Goal: Task Accomplishment & Management: Manage account settings

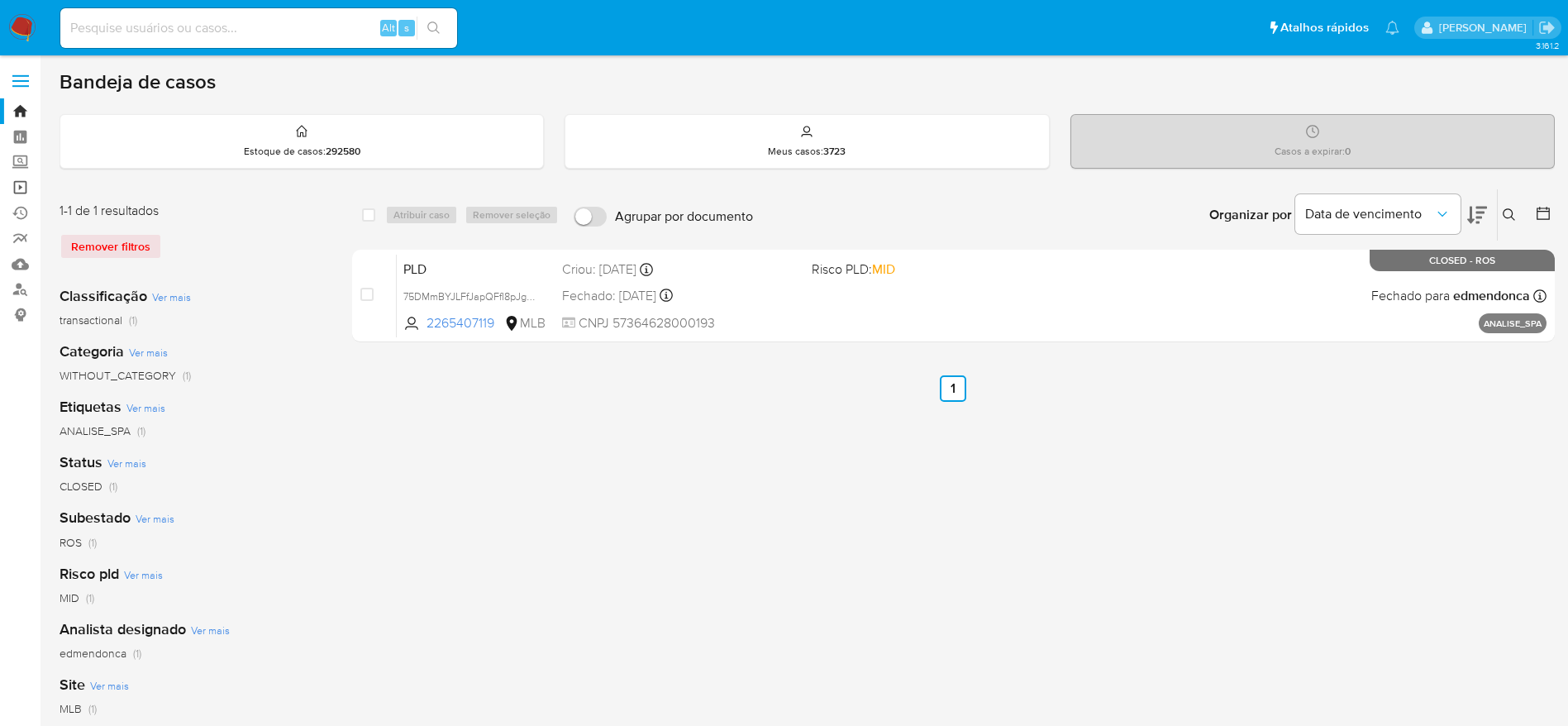
click at [14, 183] on link "Operações em massa" at bounding box center [98, 187] width 197 height 26
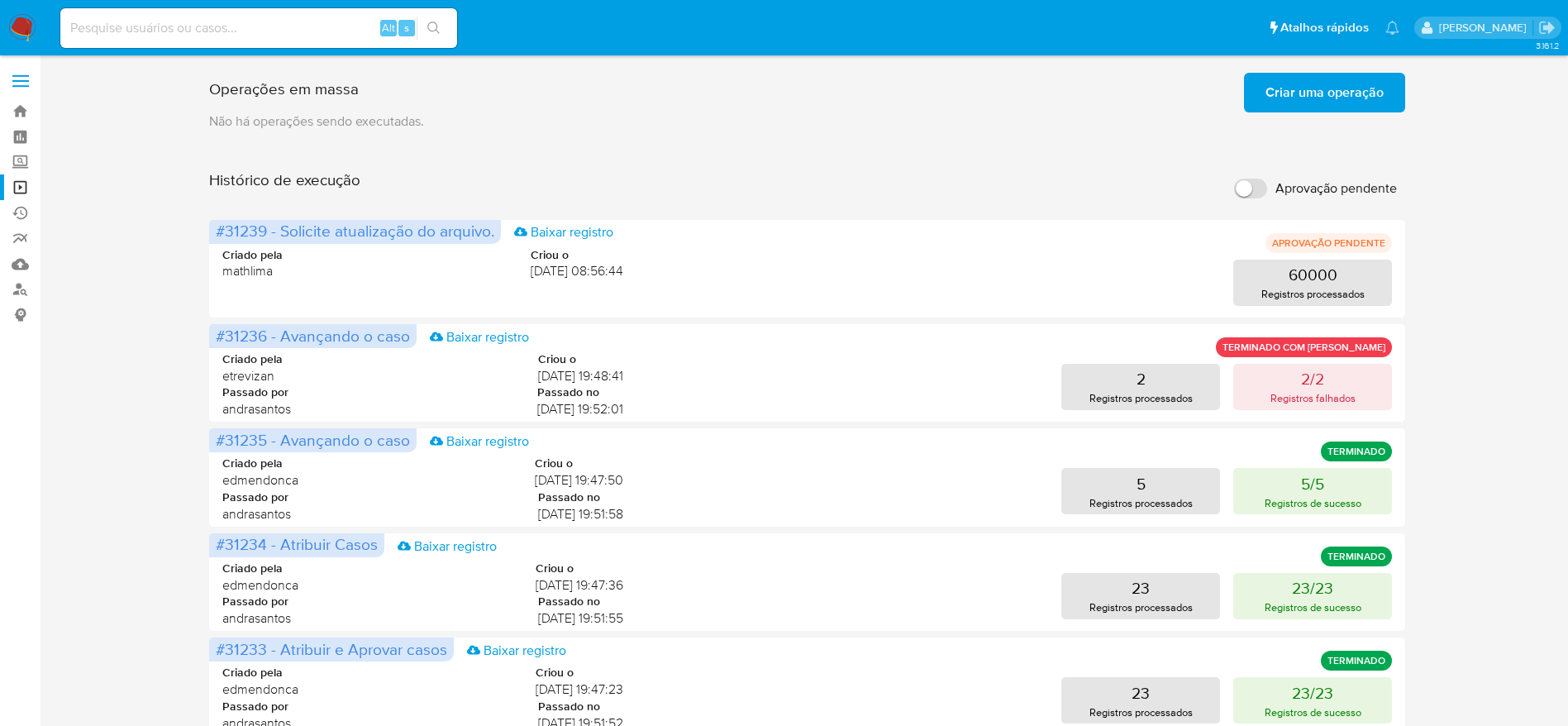
click at [1337, 99] on span "Criar uma operação" at bounding box center [1324, 93] width 119 height 37
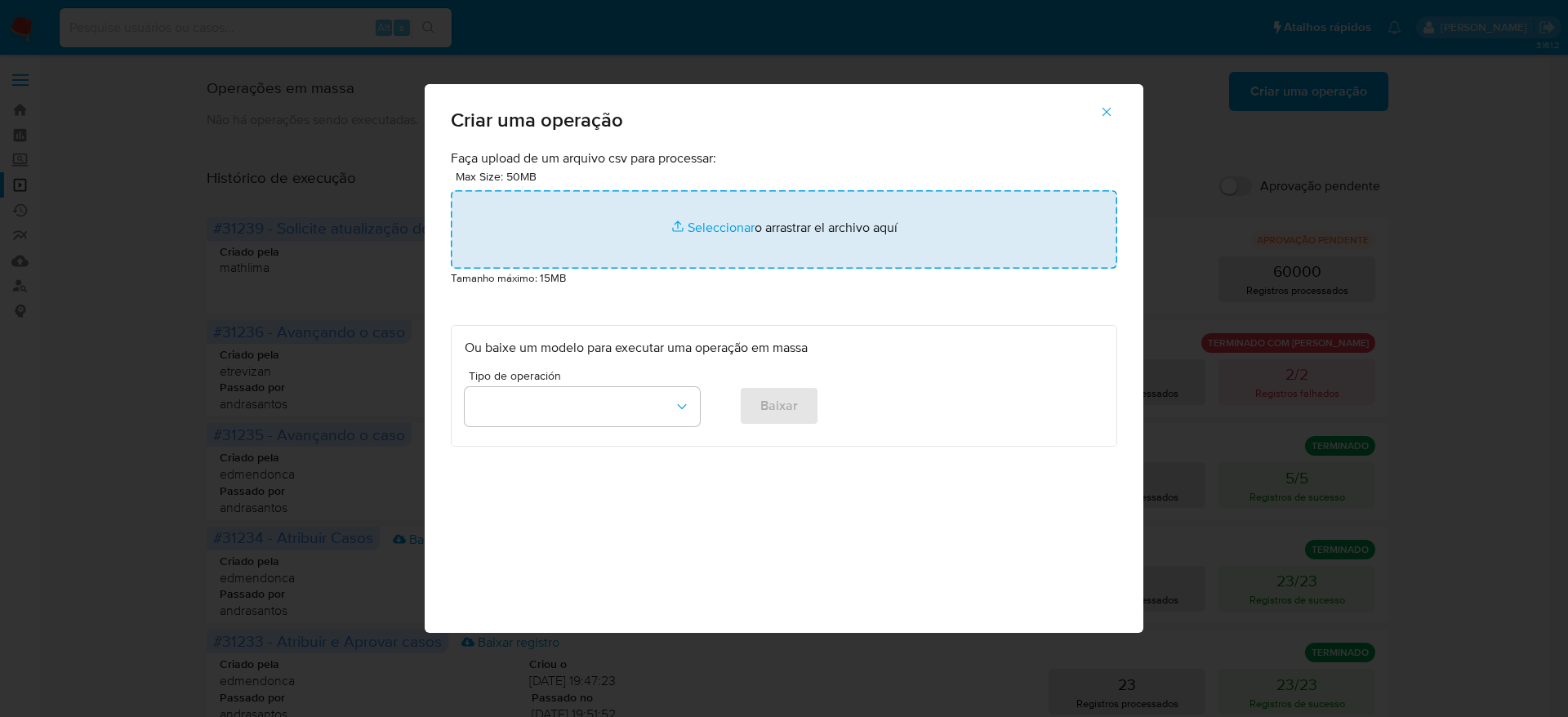
click at [742, 231] on input "file" at bounding box center [784, 229] width 667 height 78
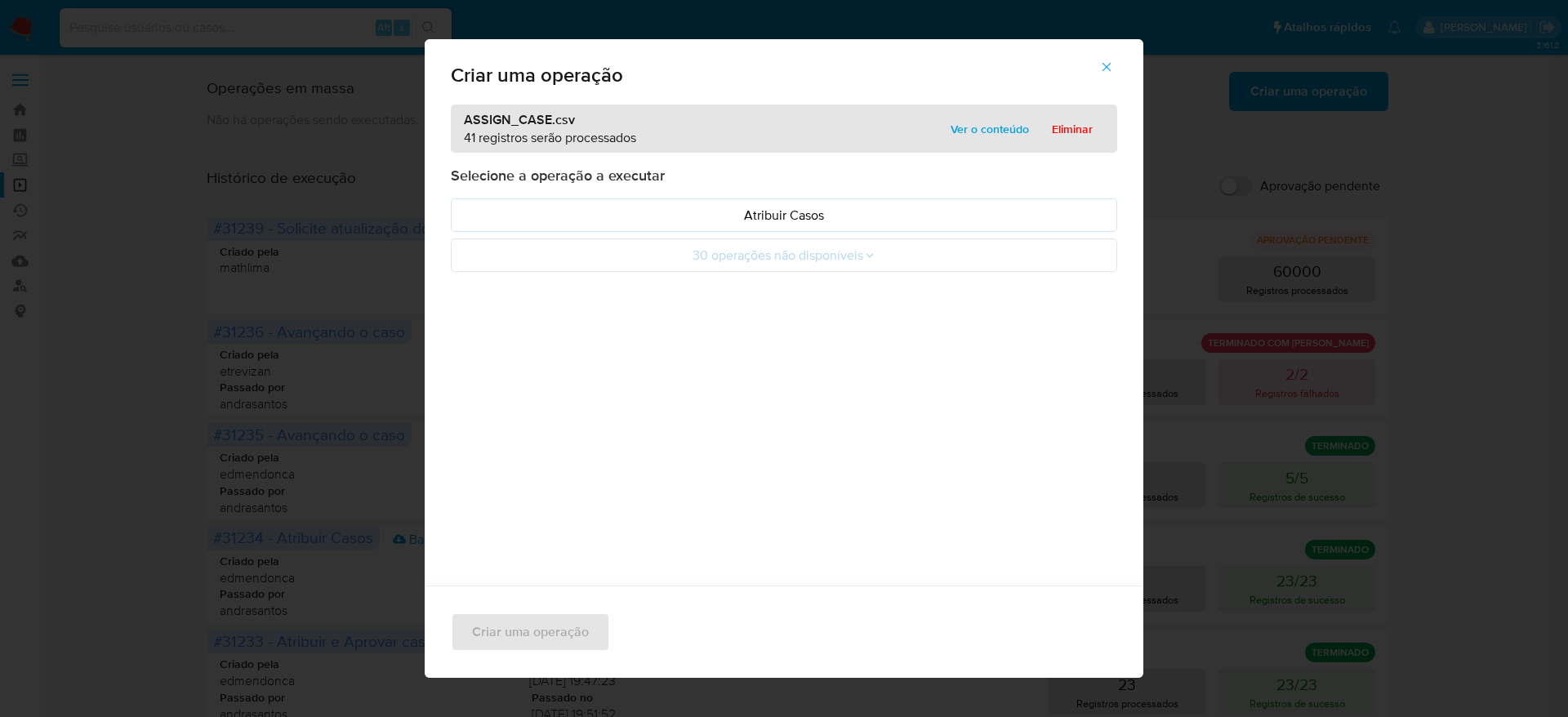
click at [972, 139] on span "Ver o conteúdo" at bounding box center [990, 129] width 78 height 23
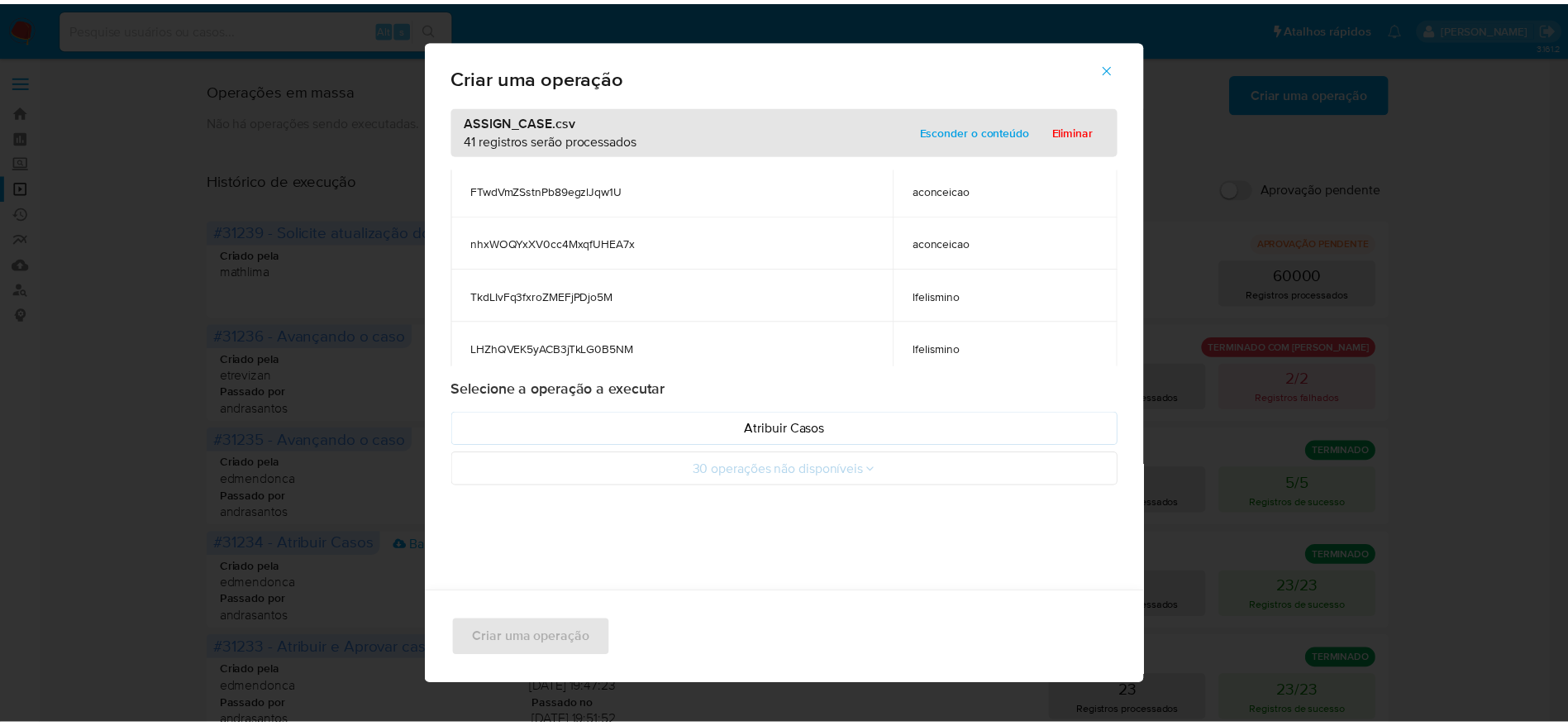
scroll to position [2012, 0]
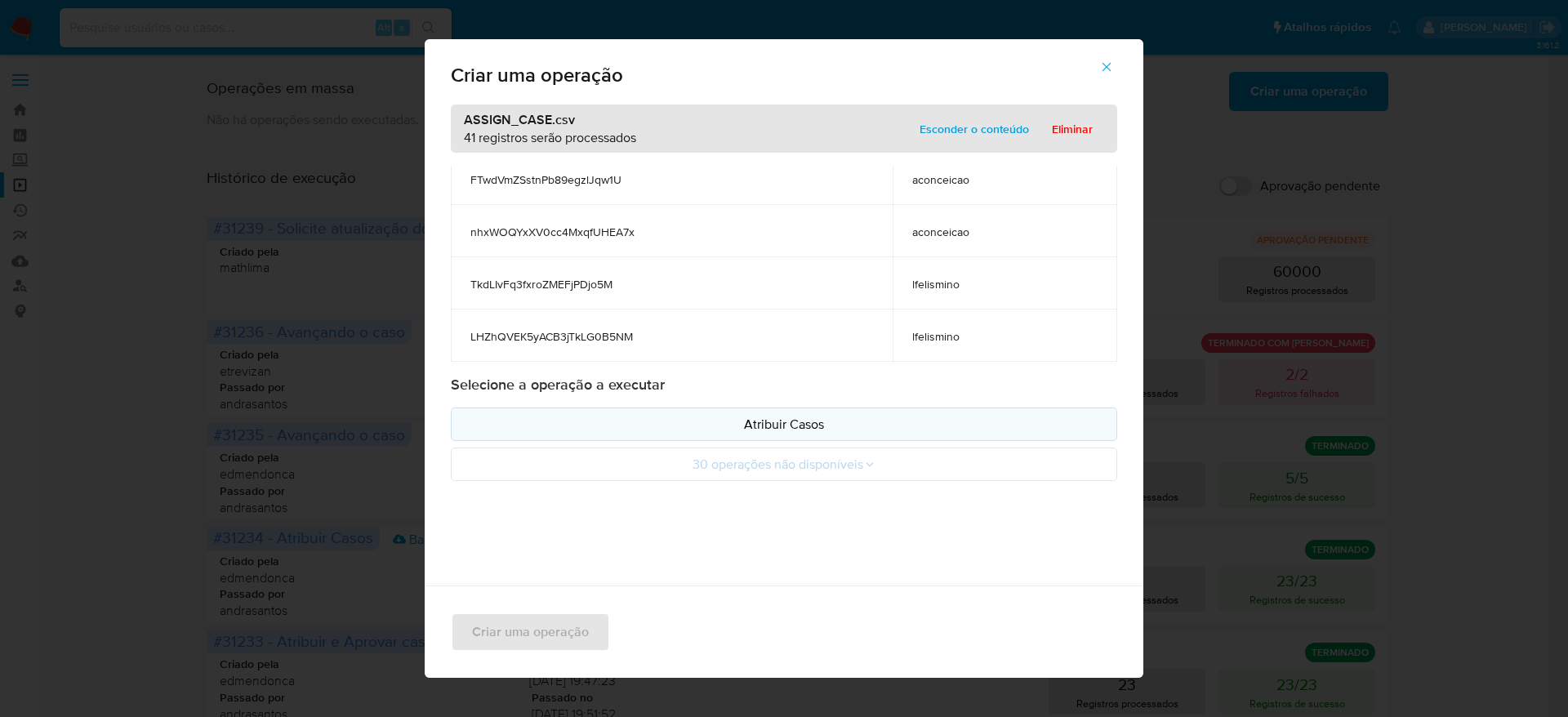
click at [867, 424] on p "Atribuir Casos" at bounding box center [784, 424] width 638 height 19
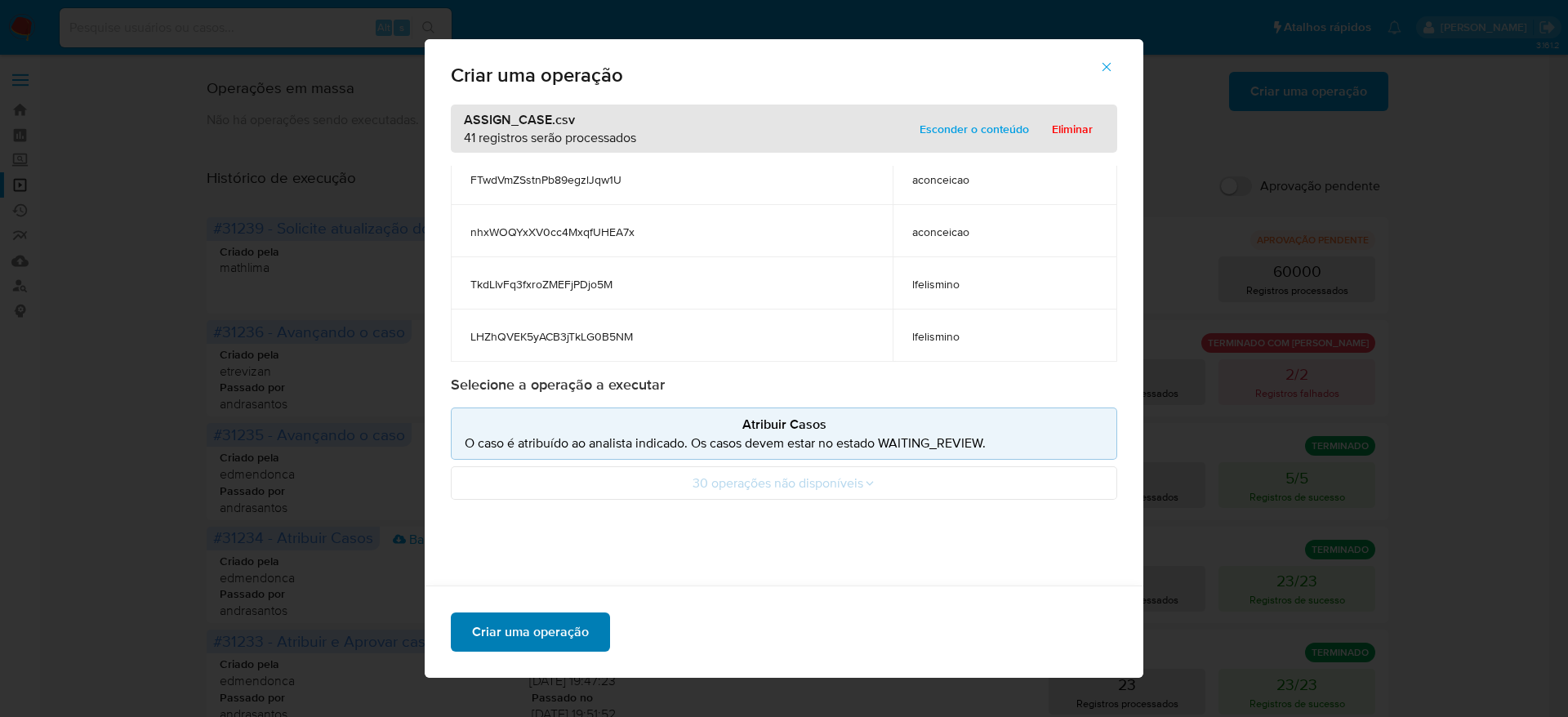
click at [565, 623] on span "Criar uma operação" at bounding box center [530, 632] width 117 height 36
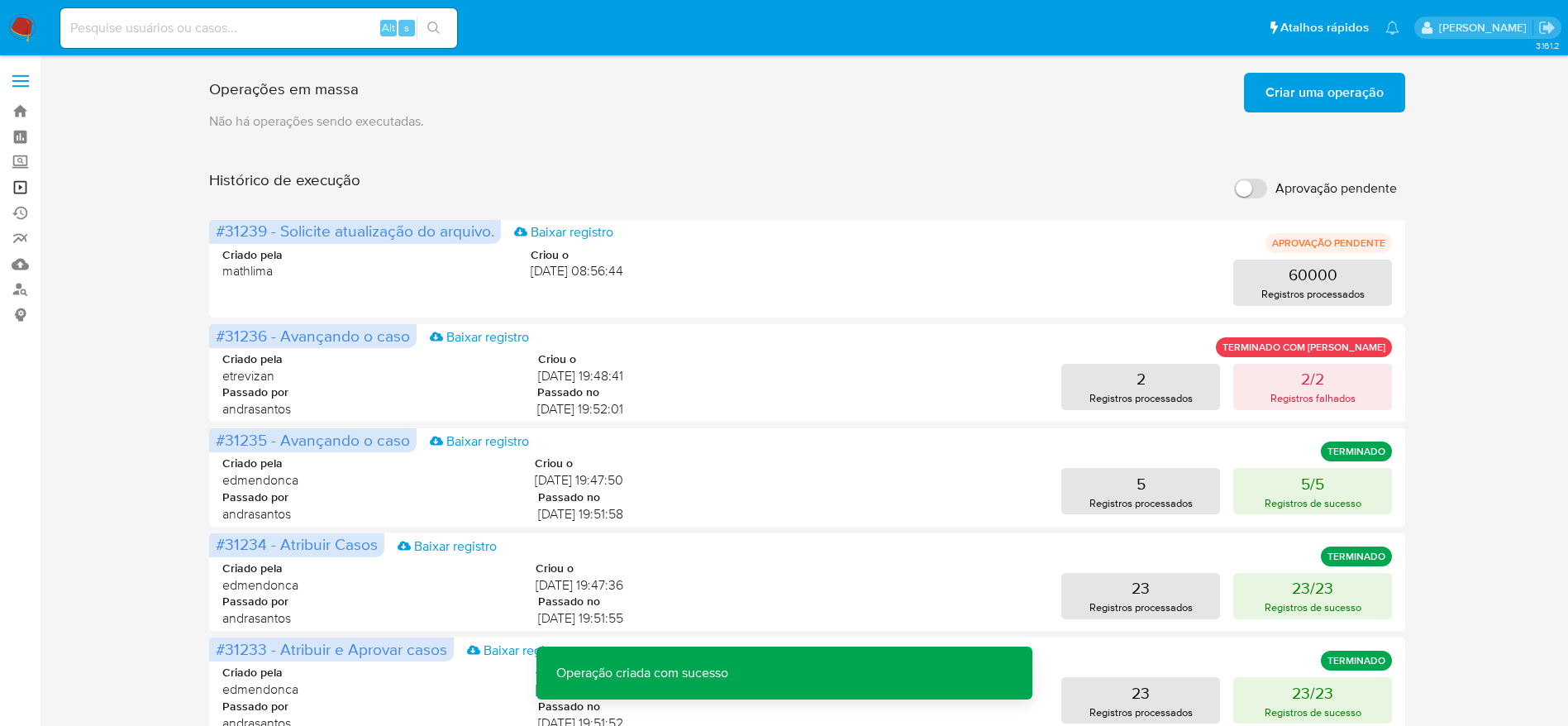
click at [22, 185] on link "Operações em massa" at bounding box center [98, 187] width 197 height 26
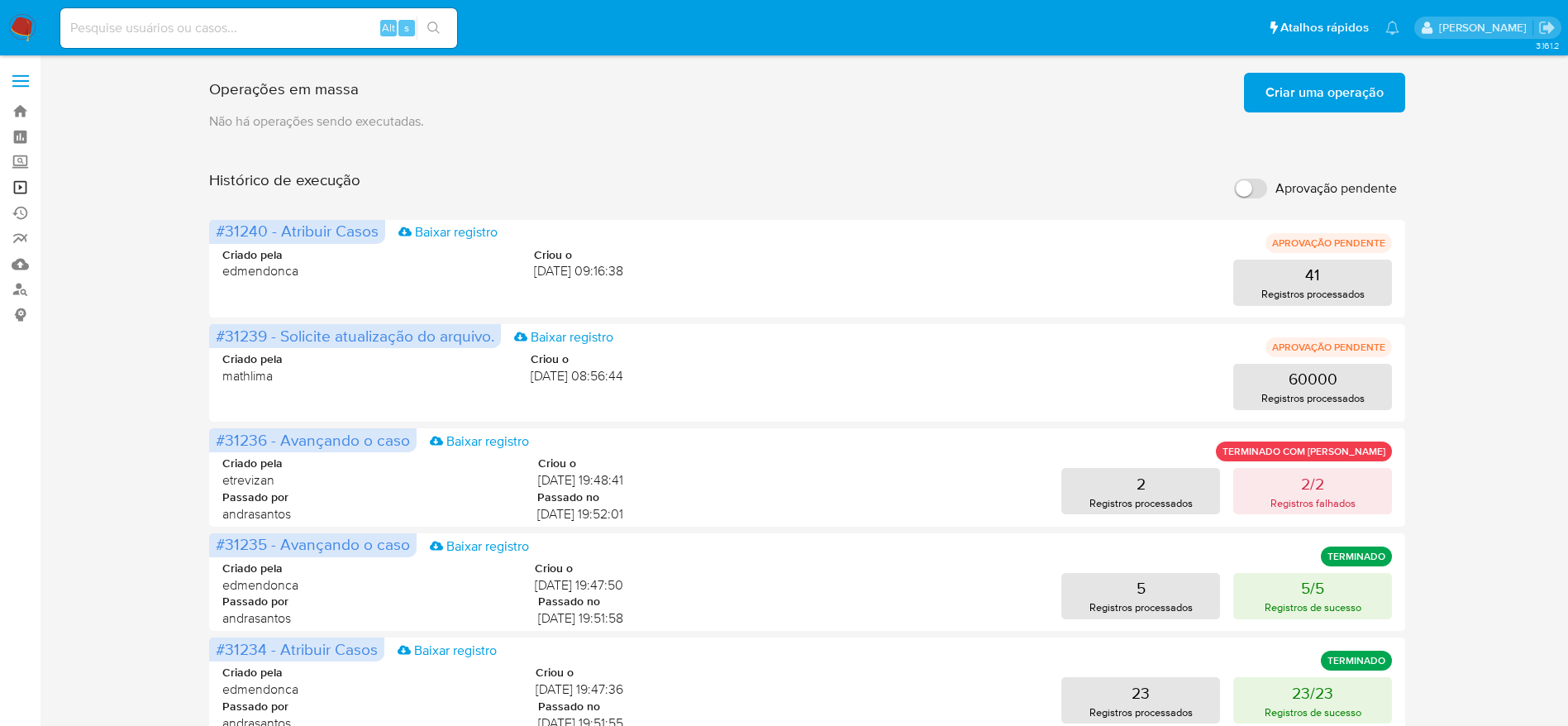
click at [20, 193] on link "Operações em massa" at bounding box center [98, 187] width 197 height 26
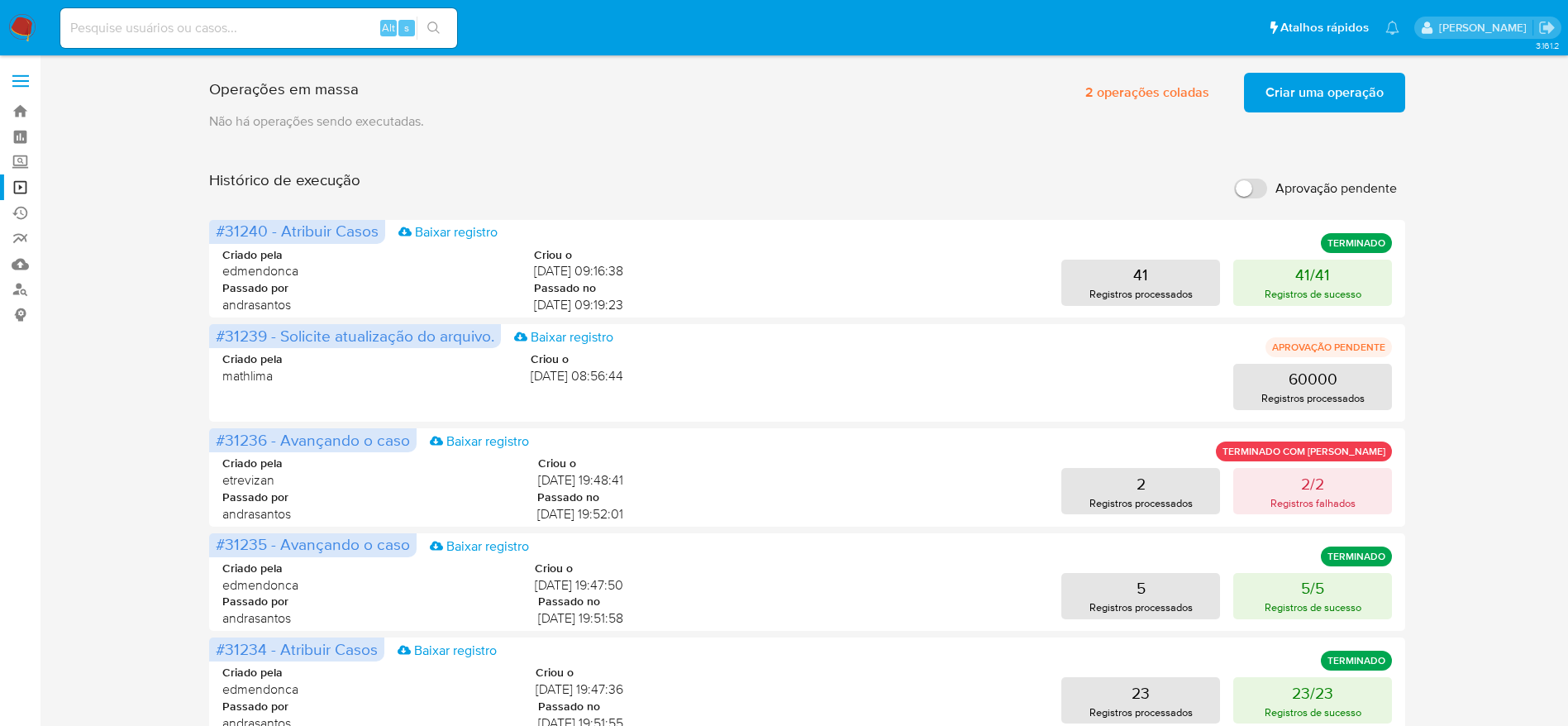
click at [23, 22] on img at bounding box center [22, 28] width 28 height 28
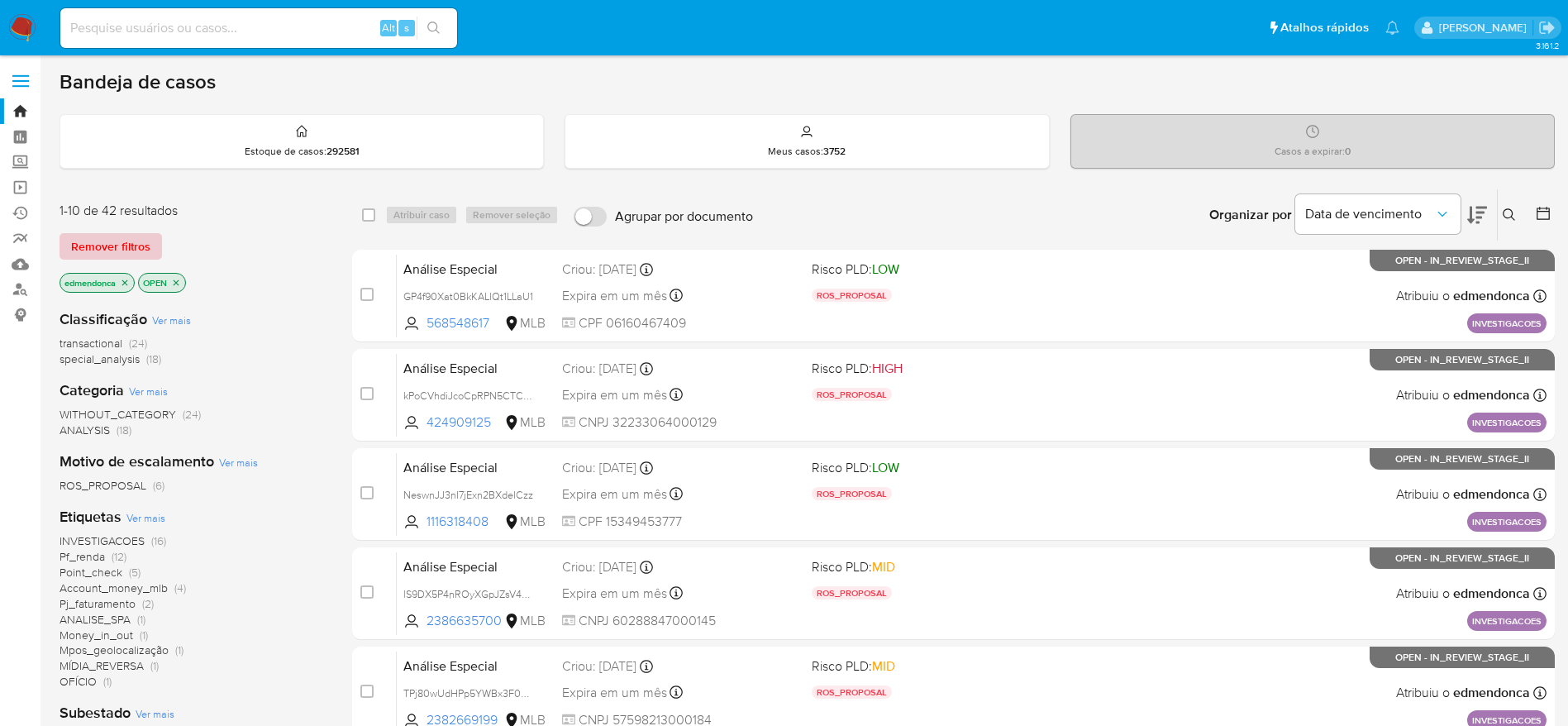
click at [97, 237] on span "Remover filtros" at bounding box center [111, 246] width 79 height 23
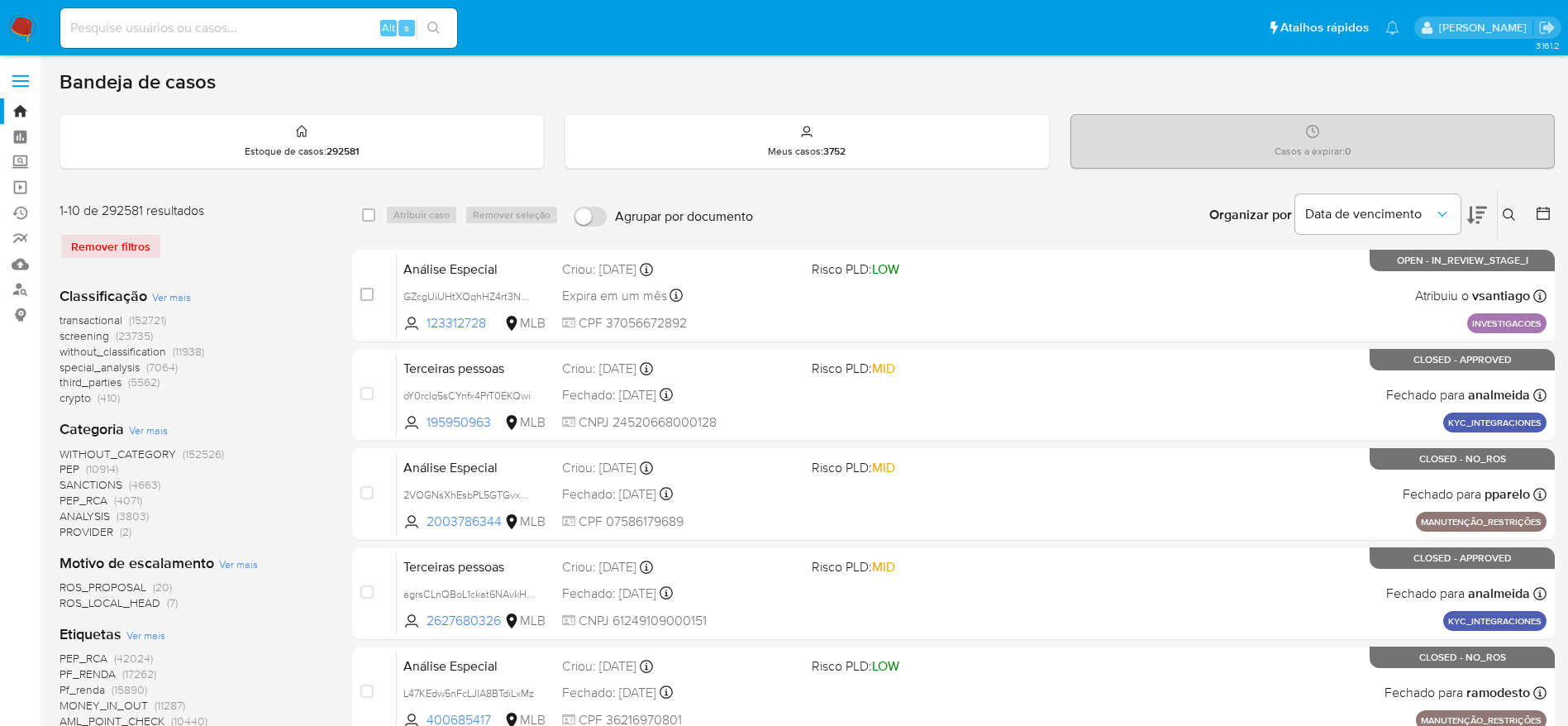
click at [1509, 228] on div "Insira a ID do usuário ou caso Procurar Remover filtros" at bounding box center [1510, 214] width 28 height 51
click at [1517, 200] on div "Insira a ID do usuário ou caso Procurar Remover filtros" at bounding box center [1510, 214] width 28 height 51
click at [1512, 208] on icon at bounding box center [1509, 215] width 14 height 13
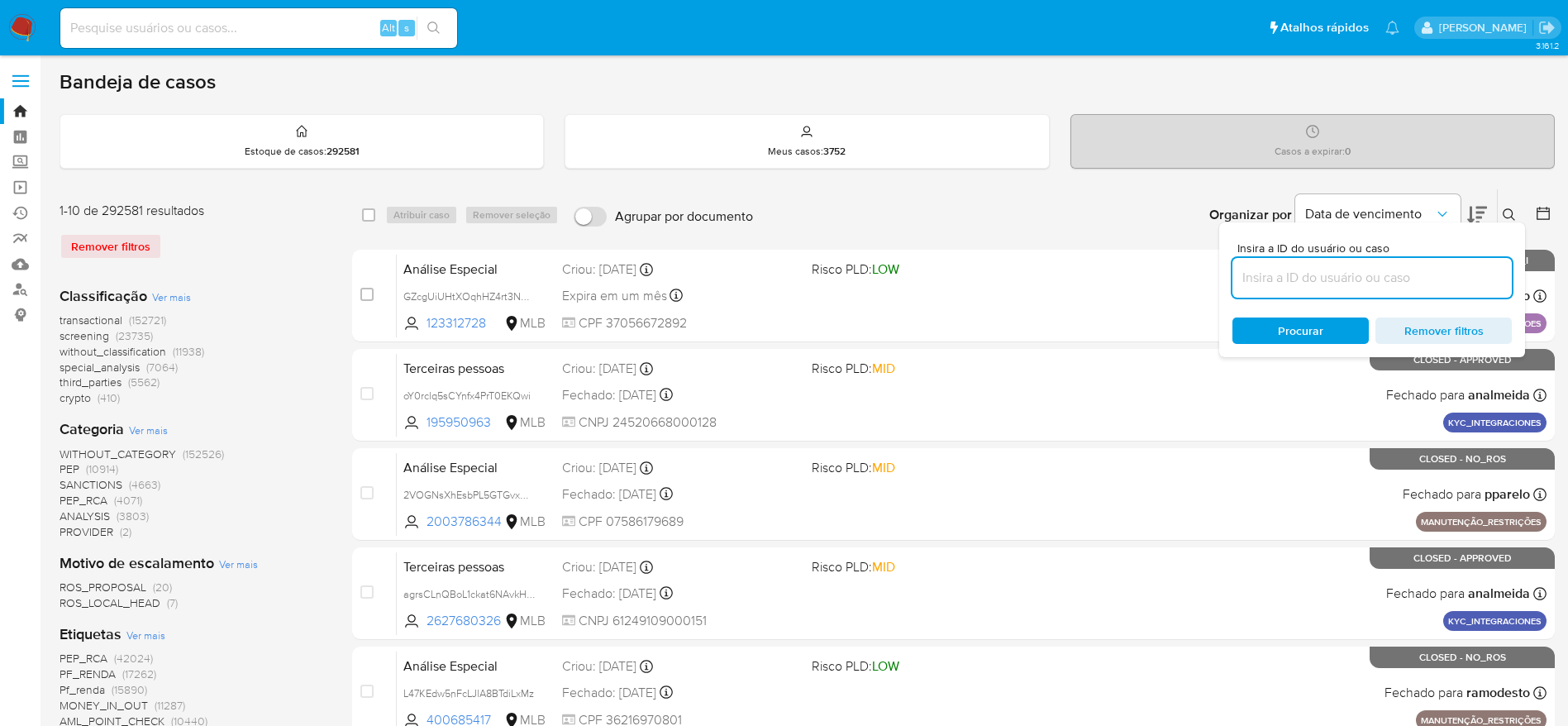
click at [1387, 267] on input at bounding box center [1372, 278] width 280 height 21
type input "QK58jcNqn1HdFyZQhaTdZSzX"
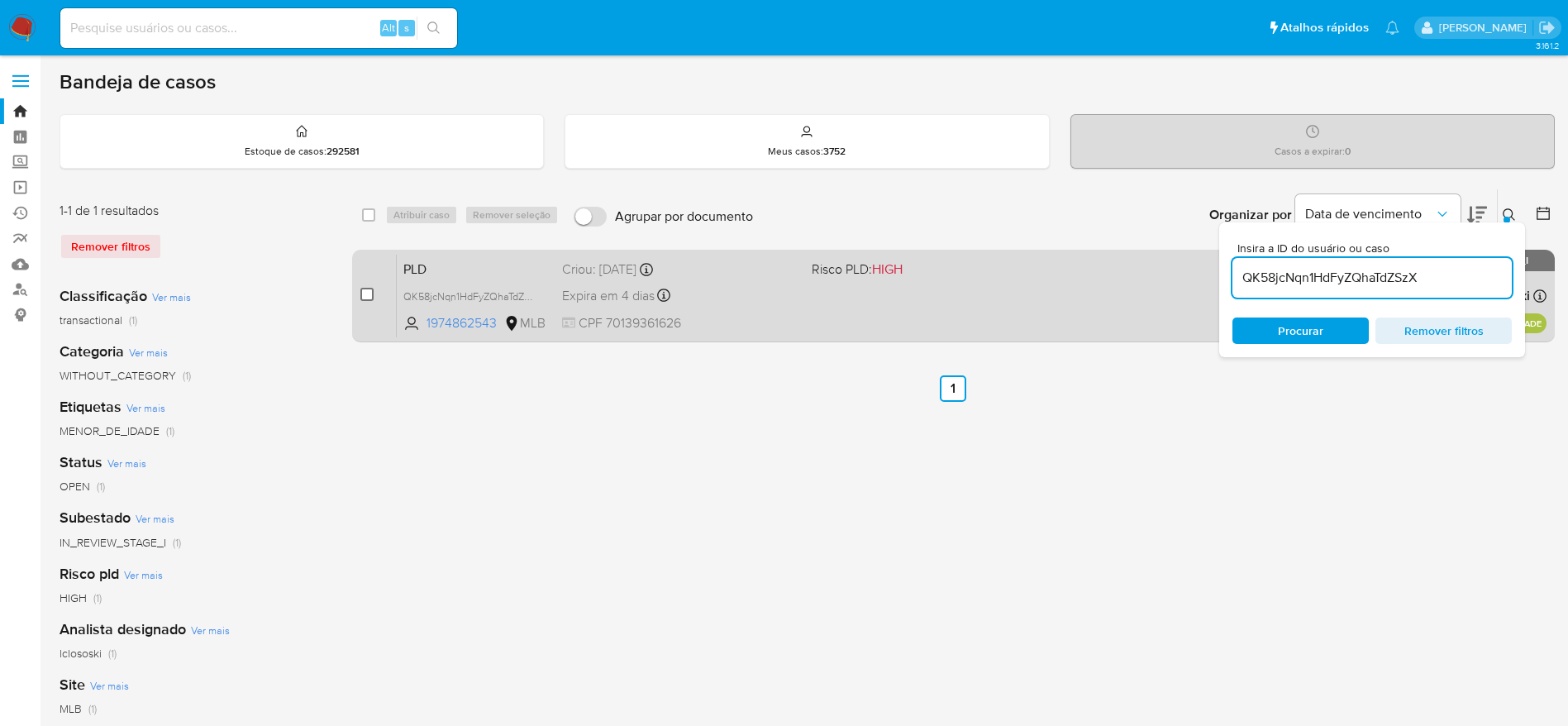
click at [366, 296] on input "checkbox" at bounding box center [367, 294] width 14 height 13
checkbox input "true"
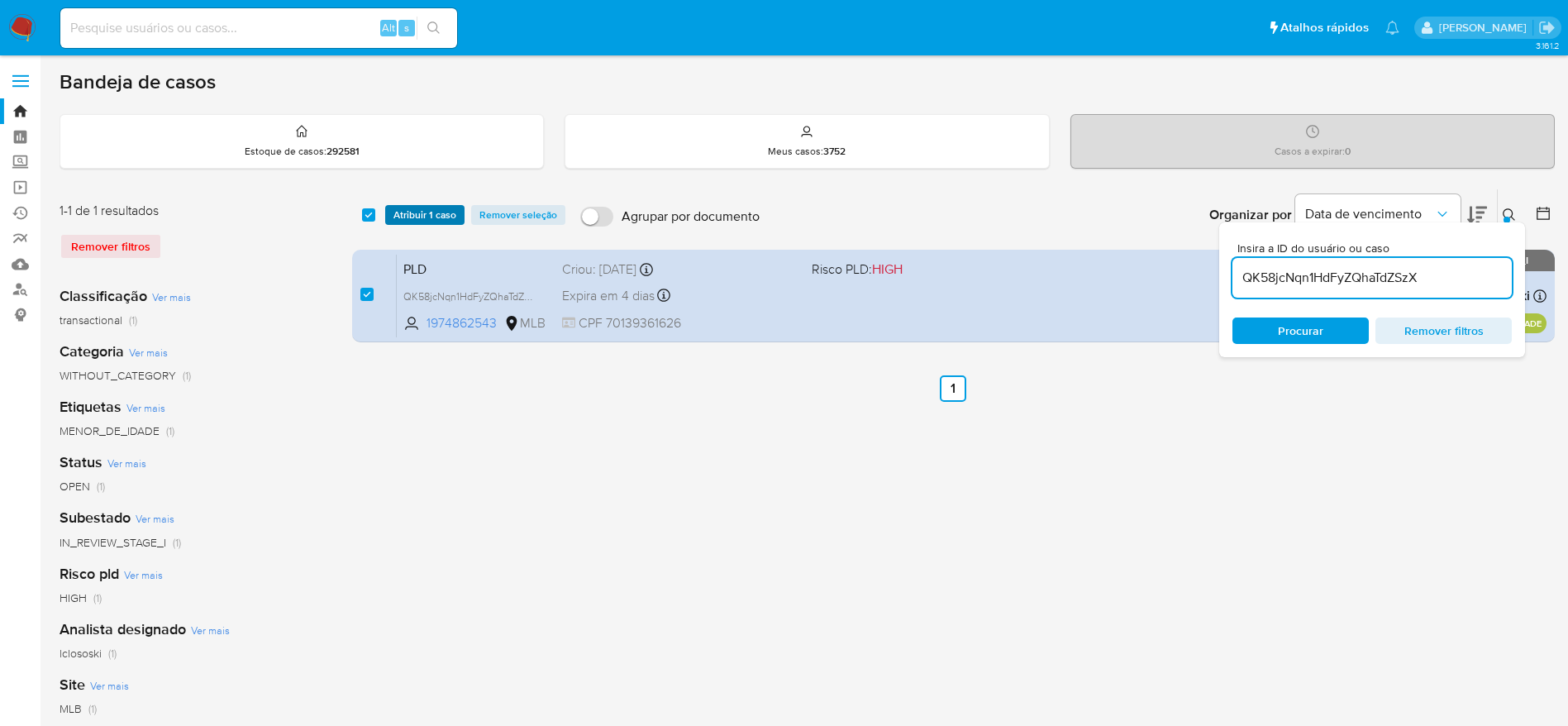
click at [406, 212] on span "Atribuir 1 caso" at bounding box center [424, 214] width 63 height 16
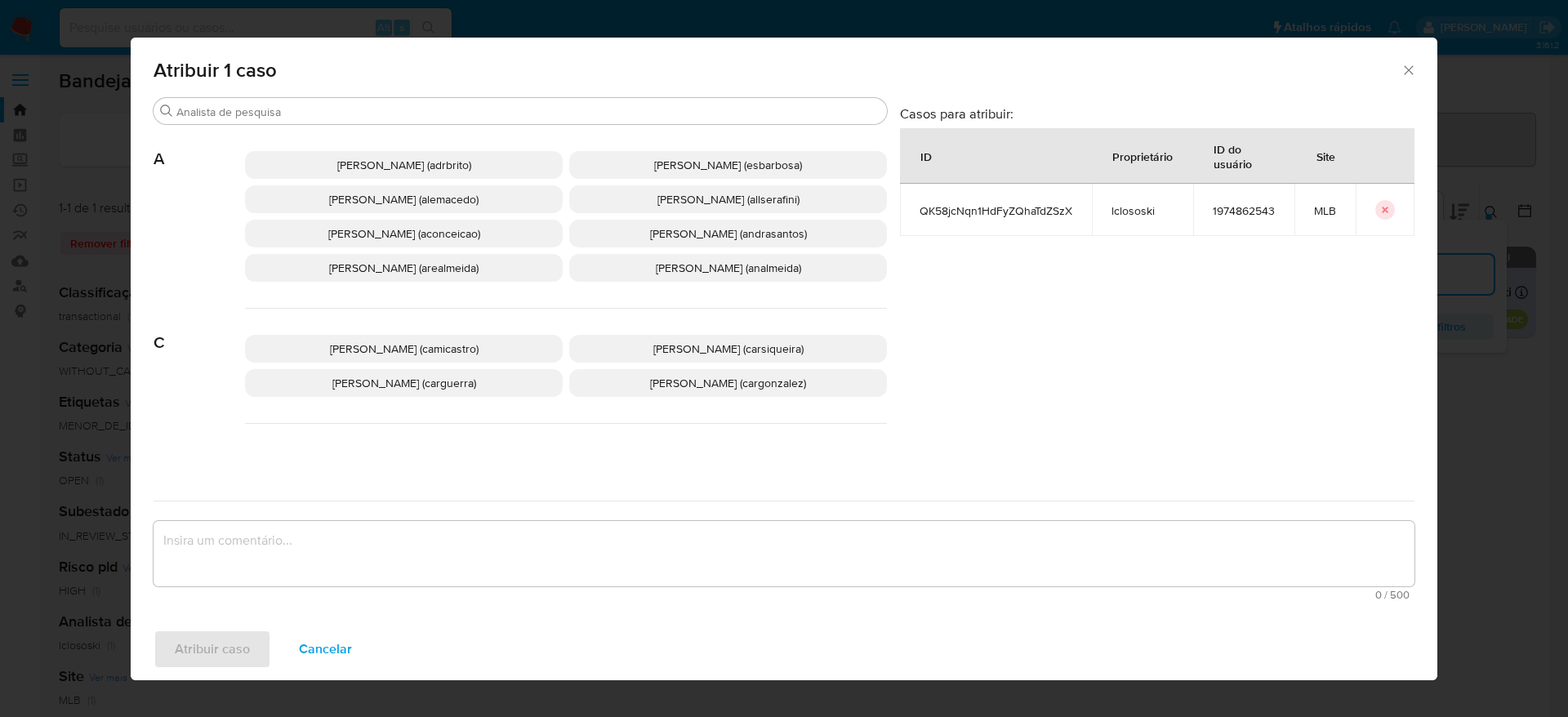
click at [398, 119] on div "Buscar" at bounding box center [520, 110] width 734 height 26
click at [386, 117] on input "Buscar" at bounding box center [528, 111] width 704 height 14
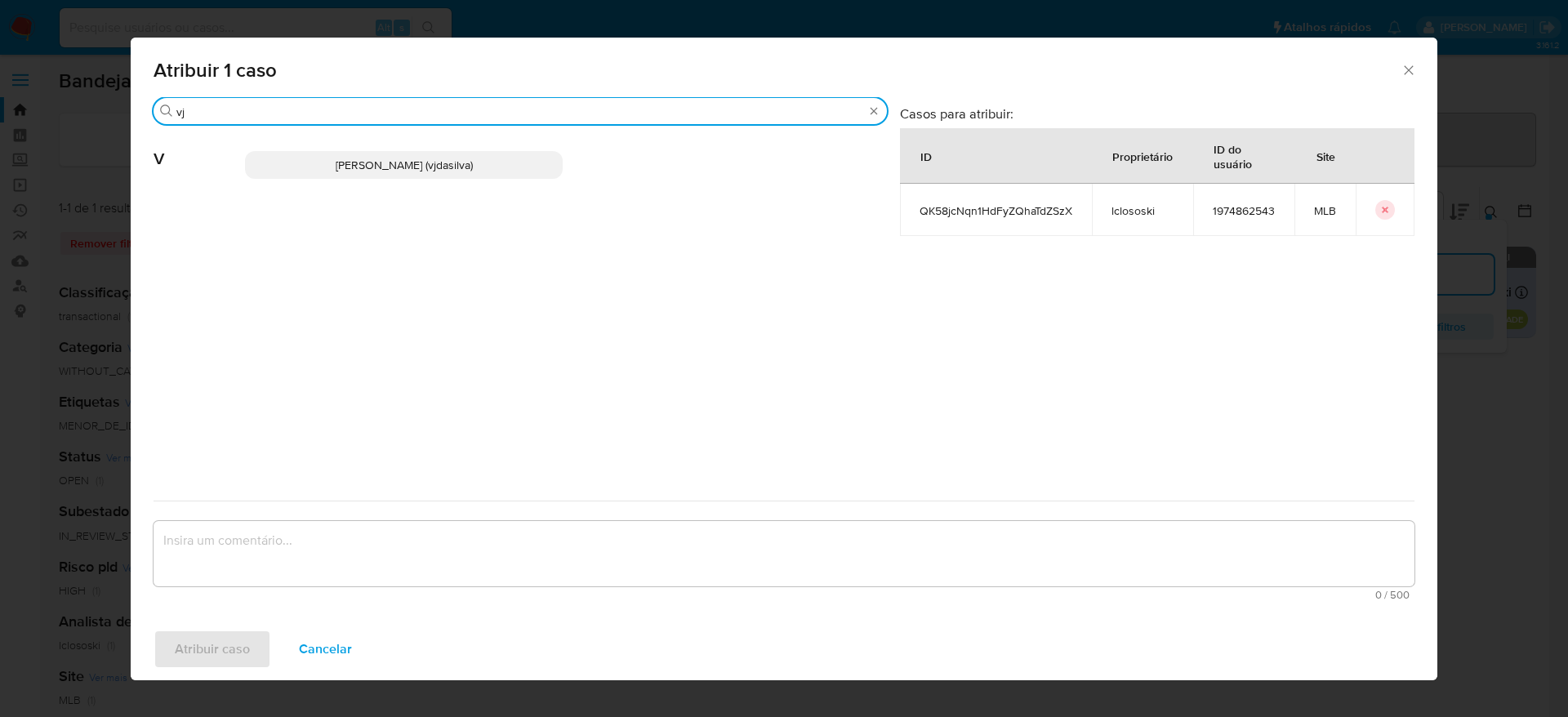
type input "vj"
click at [414, 157] on span "Viviane Jesus Da Silva (vjdasilva)" at bounding box center [404, 165] width 137 height 16
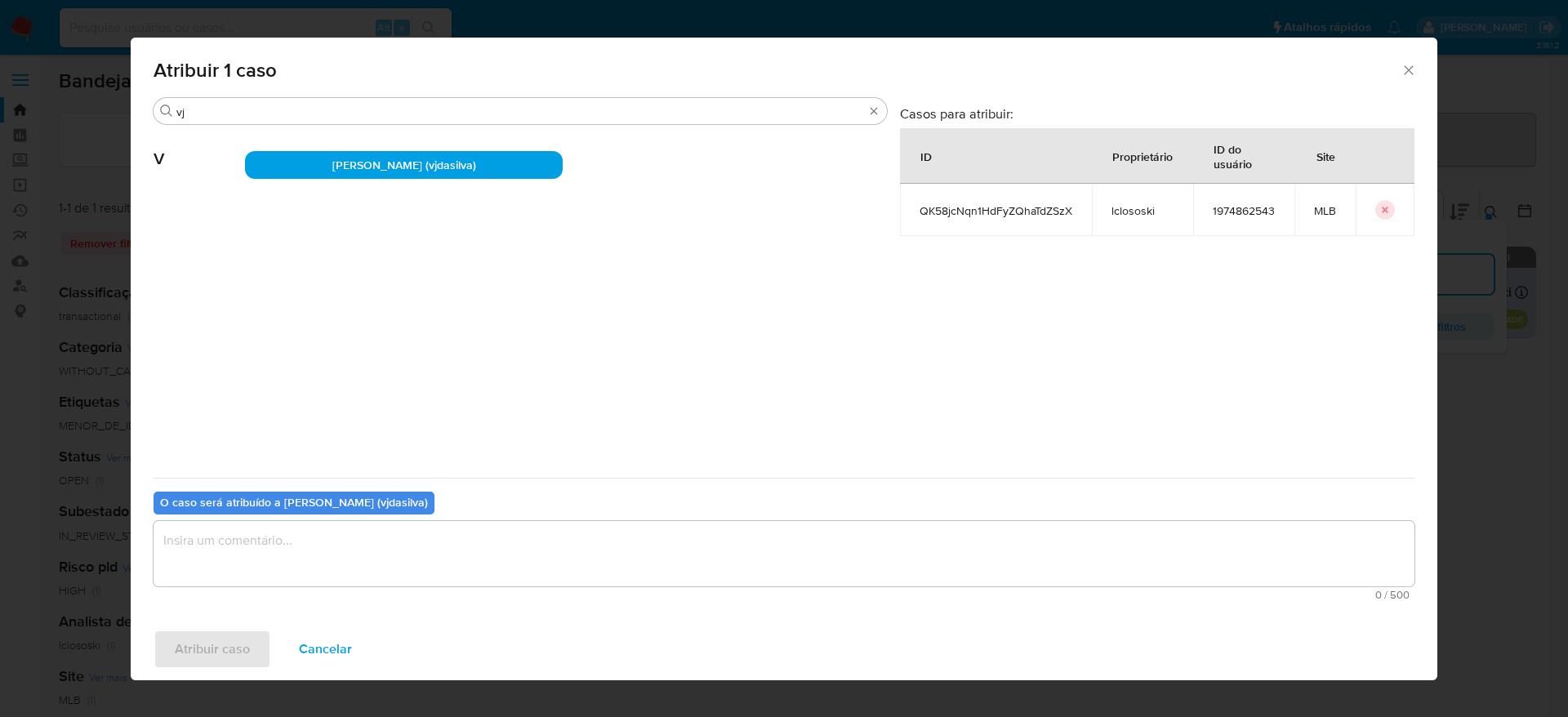
click at [493, 558] on textarea "assign-modal" at bounding box center [784, 553] width 1261 height 66
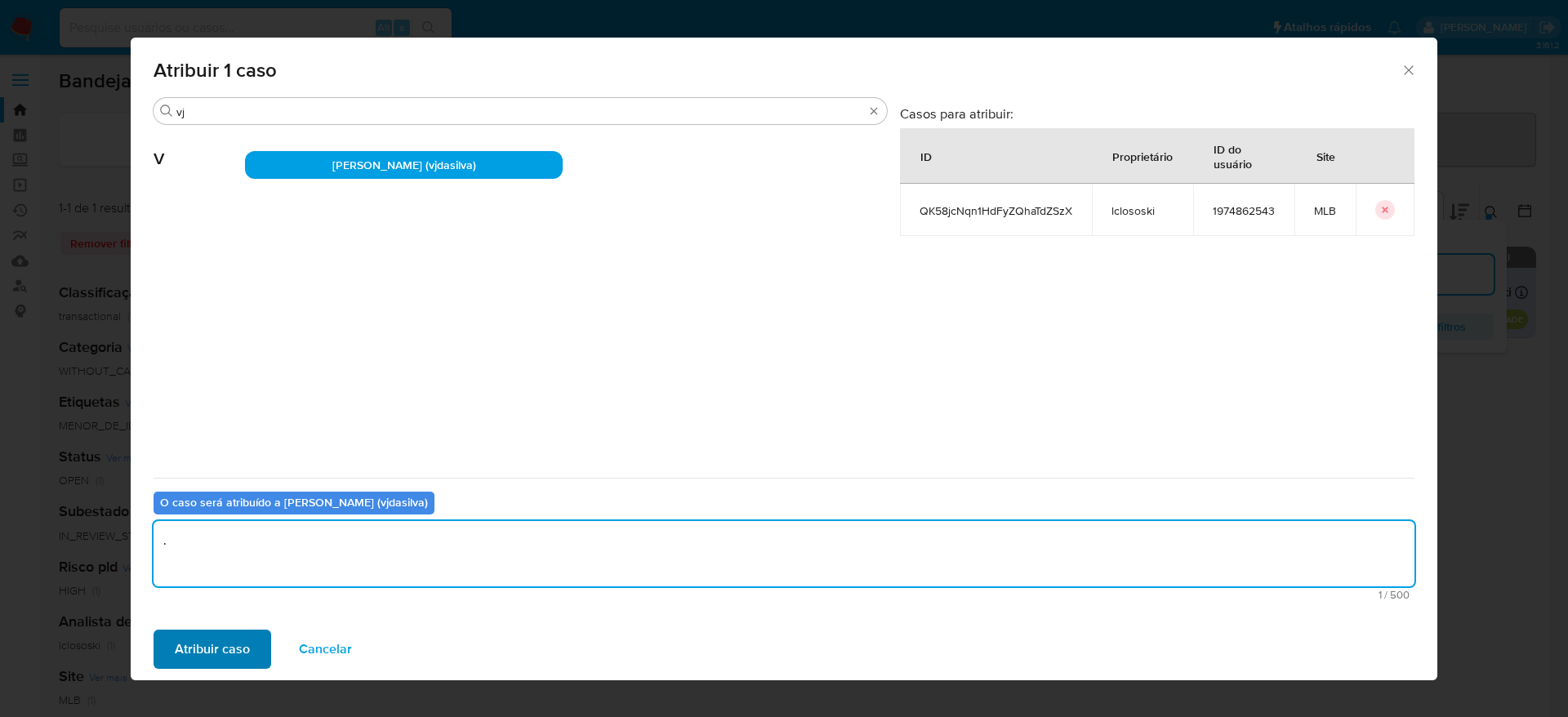
type textarea "."
click at [224, 644] on span "Atribuir caso" at bounding box center [211, 649] width 75 height 36
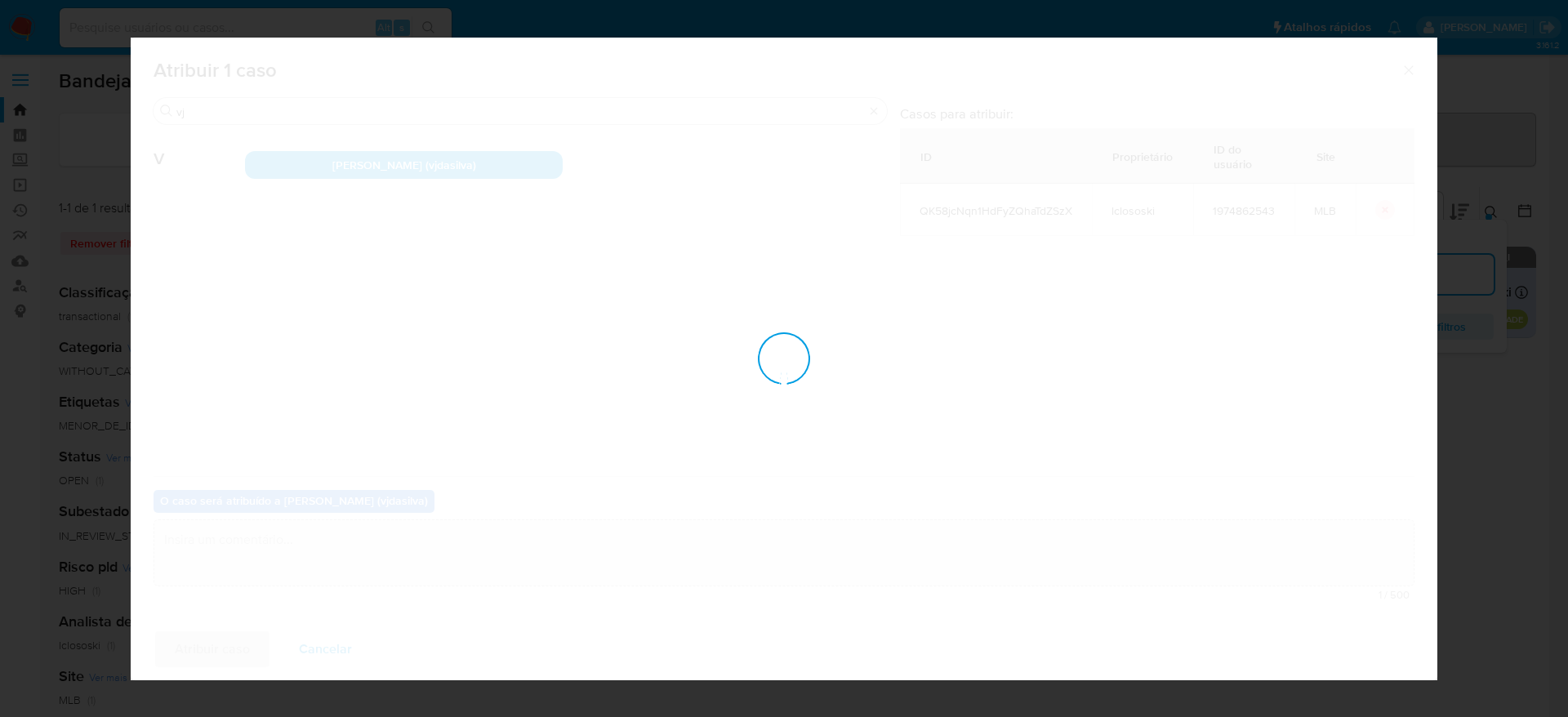
checkbox input "false"
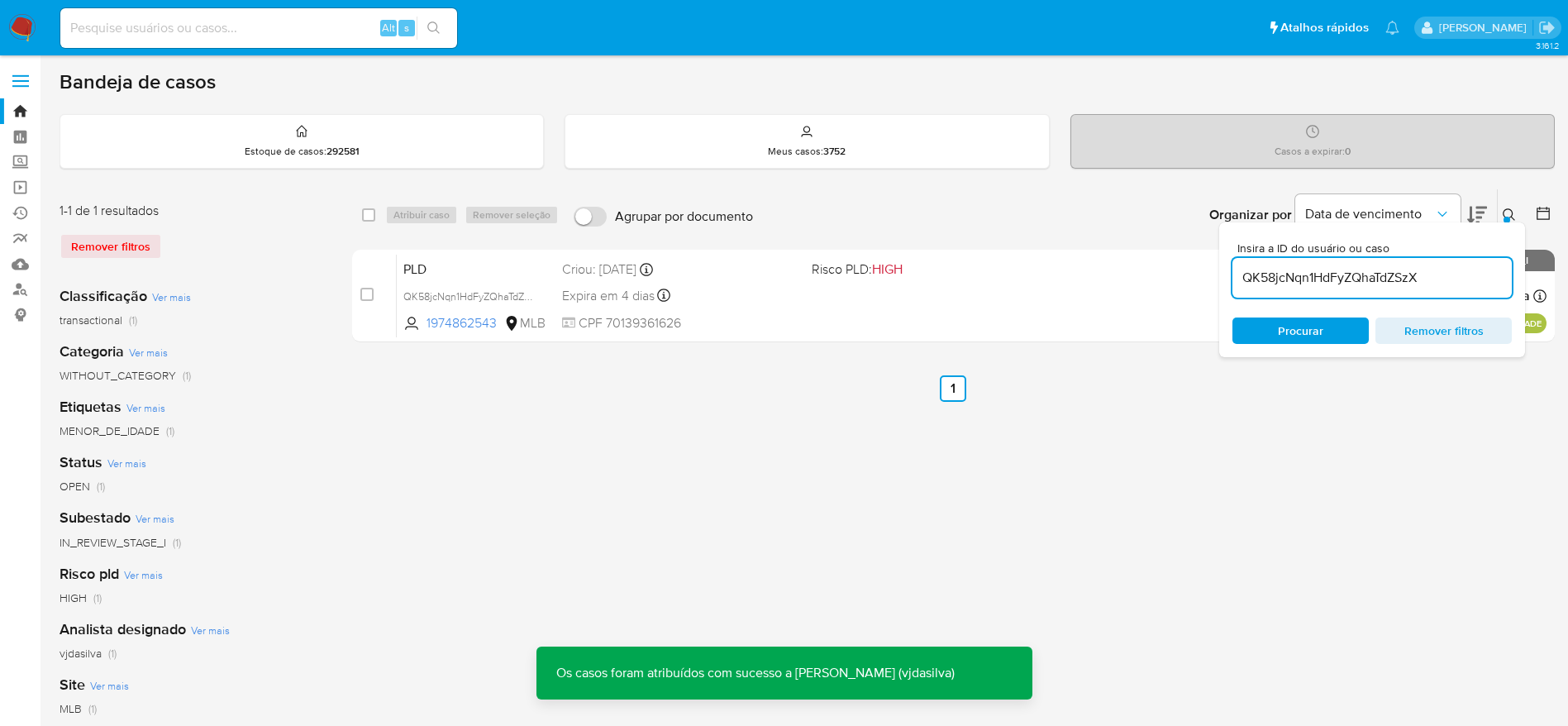
click at [1514, 208] on icon at bounding box center [1509, 215] width 14 height 13
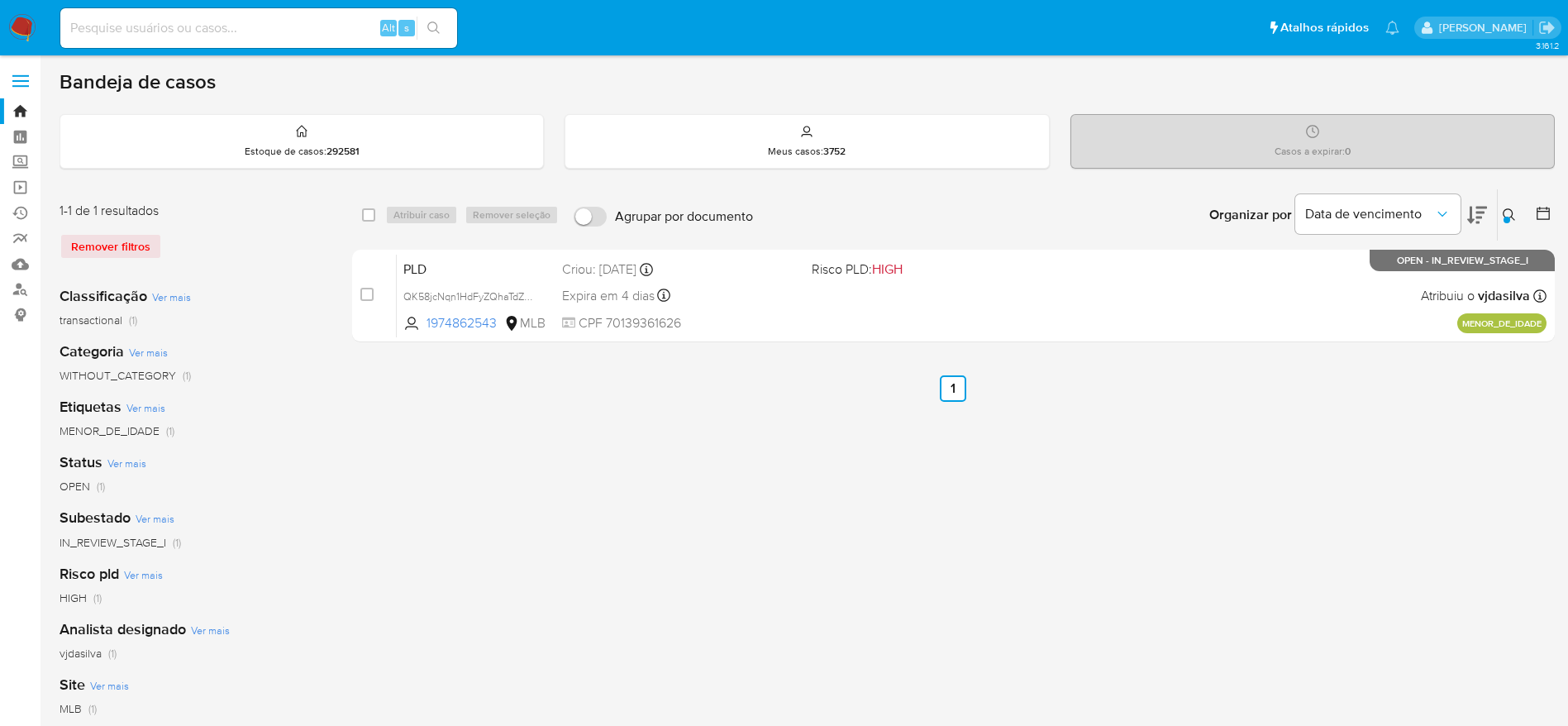
click at [1504, 214] on icon at bounding box center [1509, 215] width 14 height 13
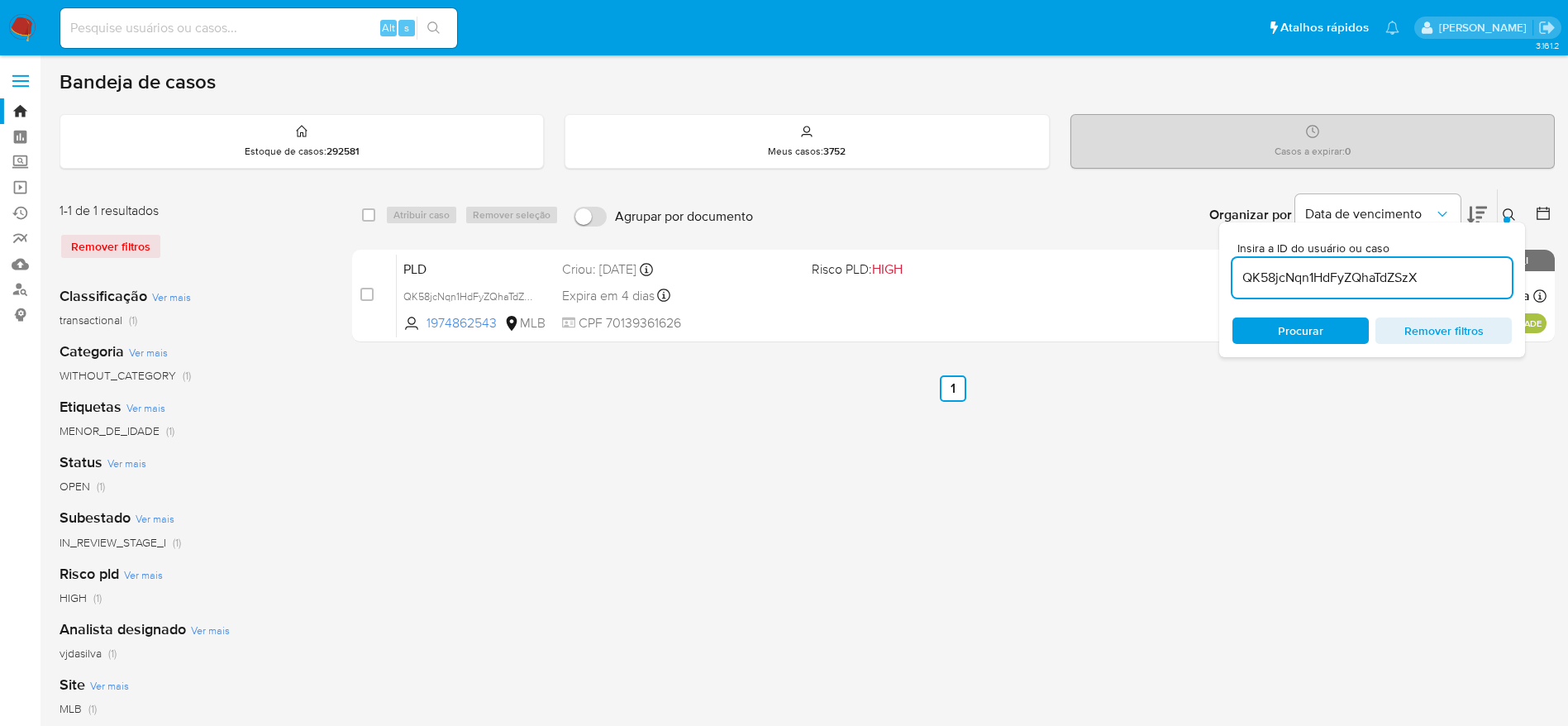
click at [1414, 278] on input "QK58jcNqn1HdFyZQhaTdZSzX" at bounding box center [1372, 278] width 280 height 21
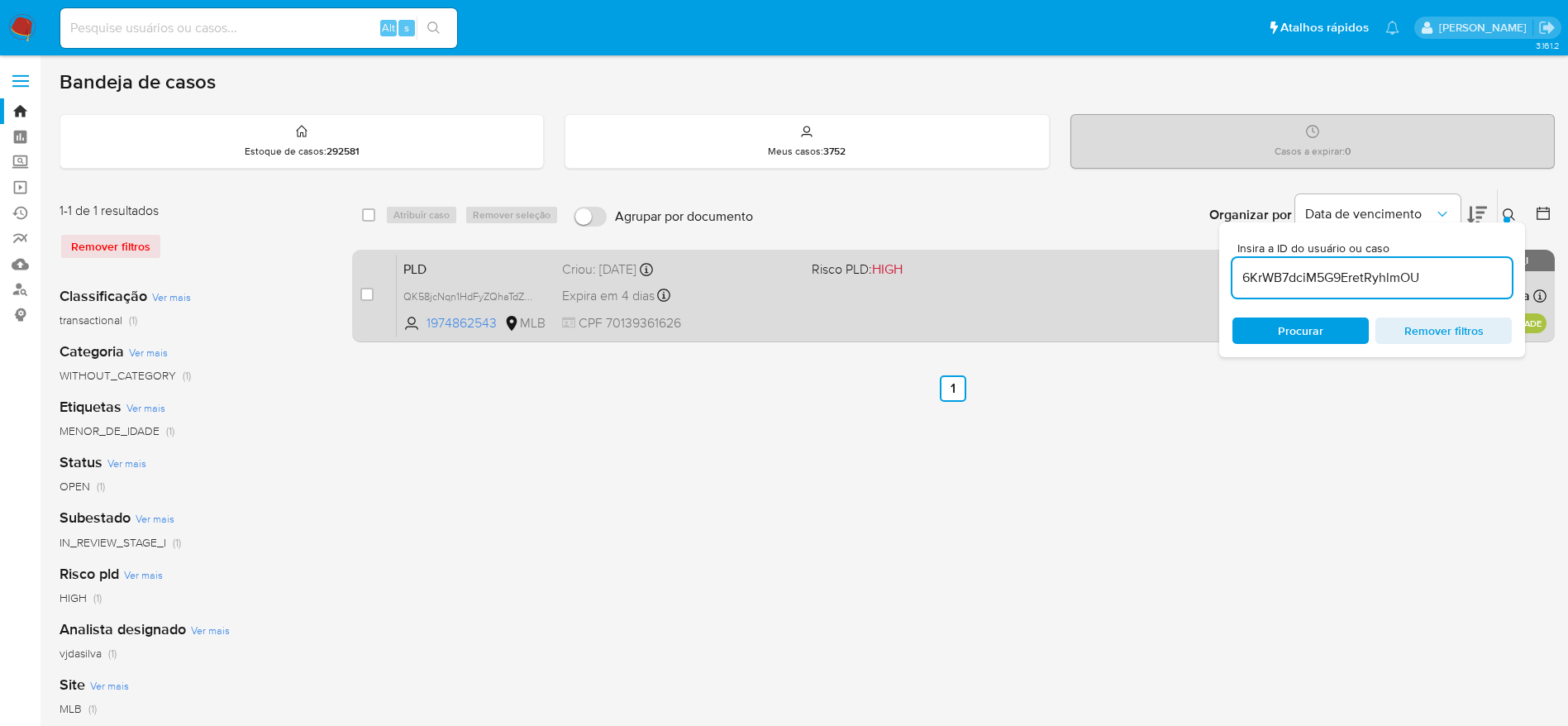
type input "6KrWB7dciM5G9EretRyhlmOU"
click at [367, 295] on input "checkbox" at bounding box center [367, 294] width 14 height 13
checkbox input "true"
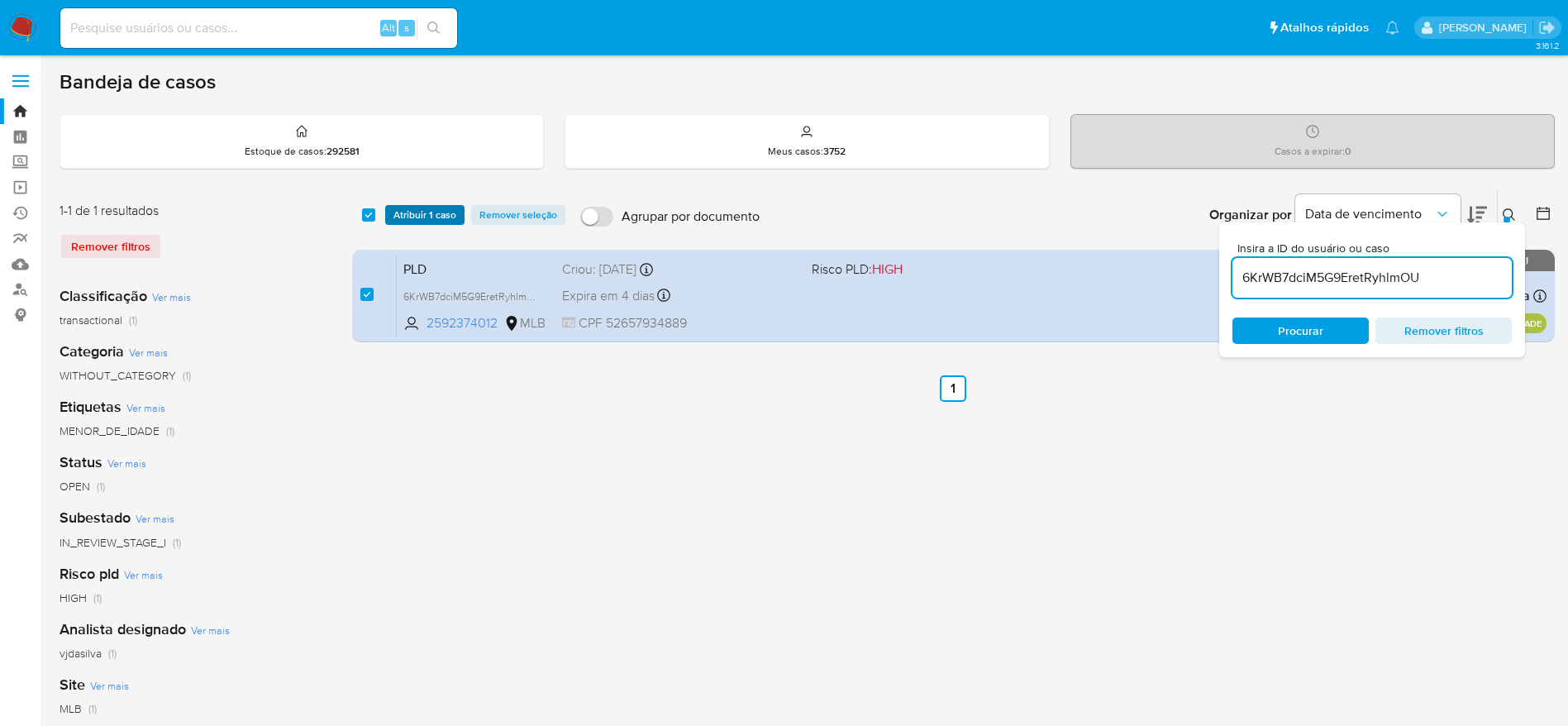
click at [408, 212] on span "Atribuir 1 caso" at bounding box center [424, 214] width 63 height 16
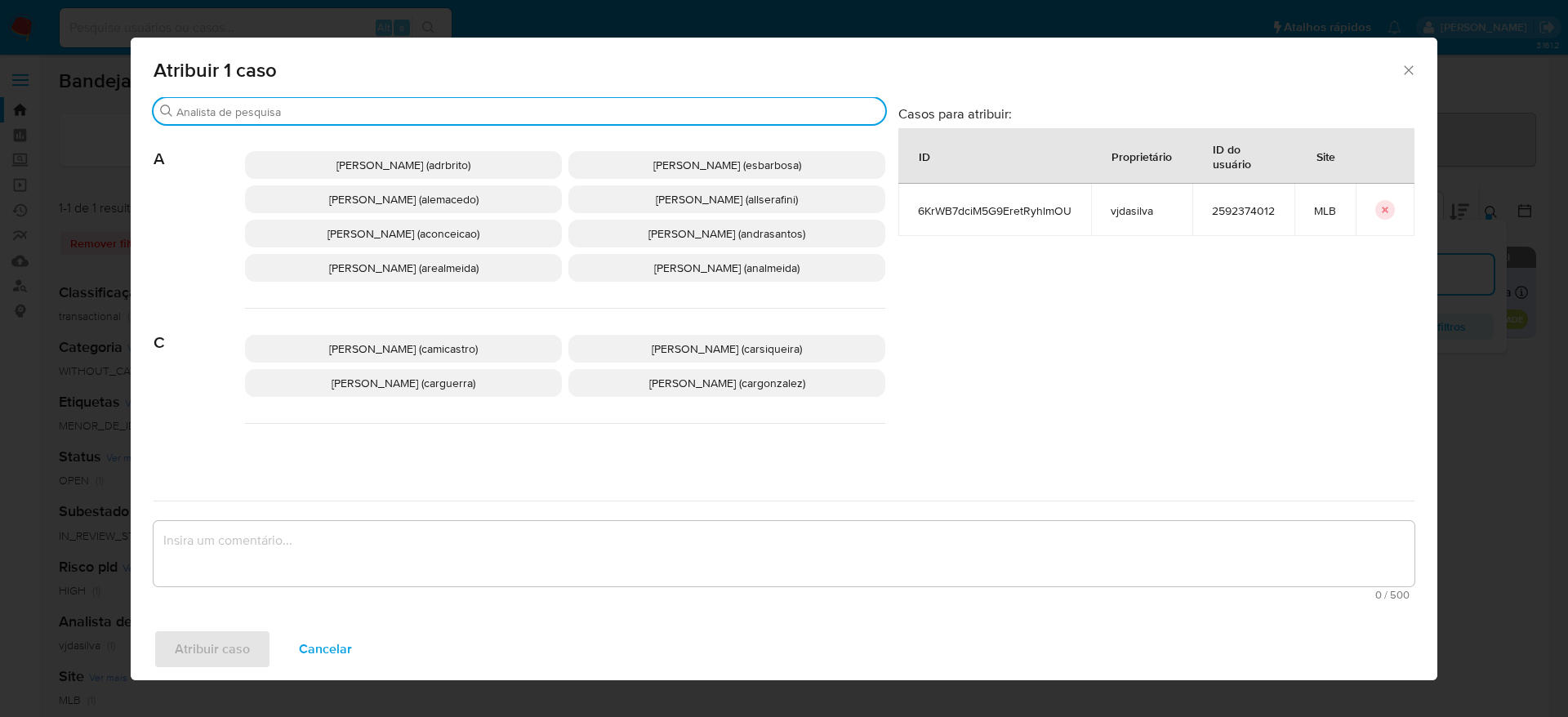
click at [392, 111] on input "Buscar" at bounding box center [527, 111] width 702 height 14
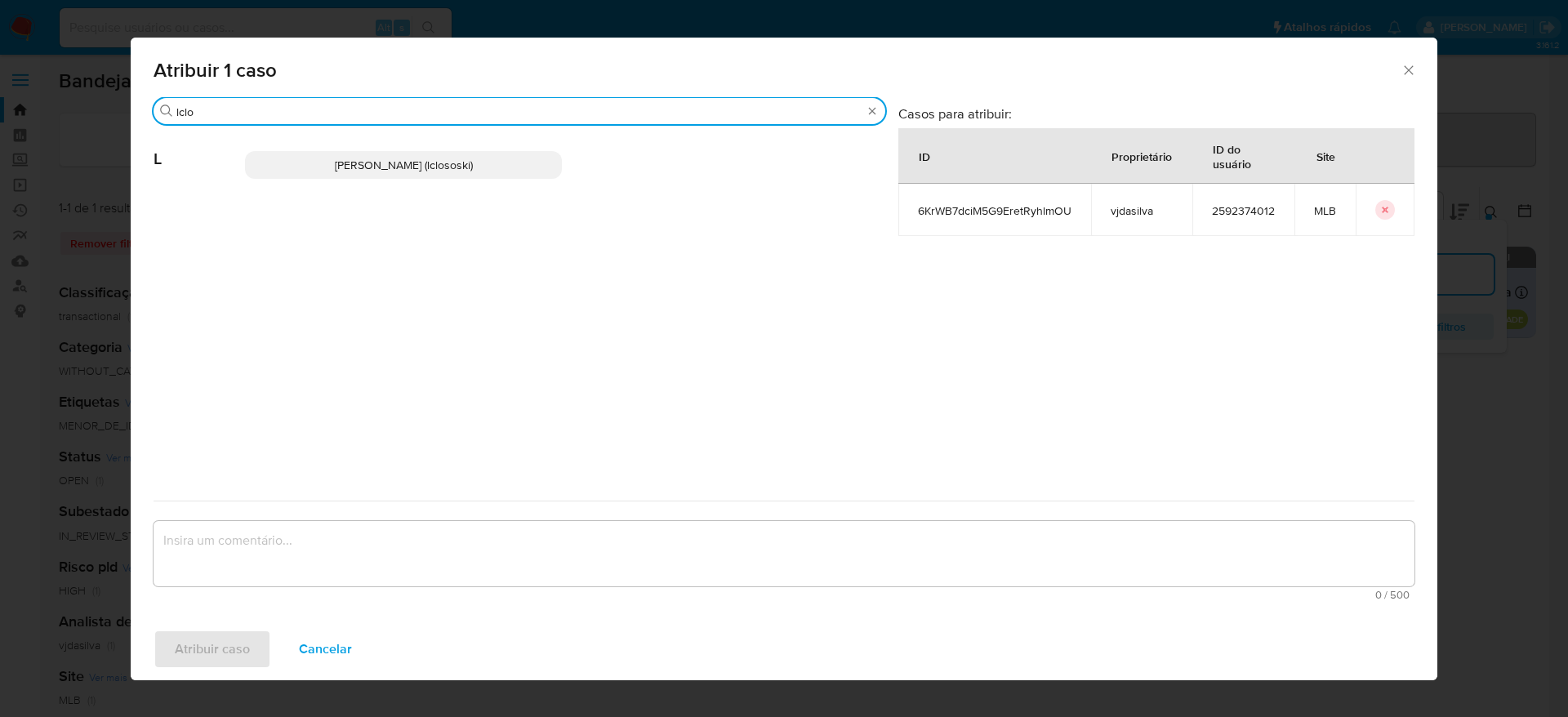
type input "lclo"
click at [454, 174] on p "Lucas Clososki Rangel Pereira (lclososki)" at bounding box center [403, 165] width 317 height 28
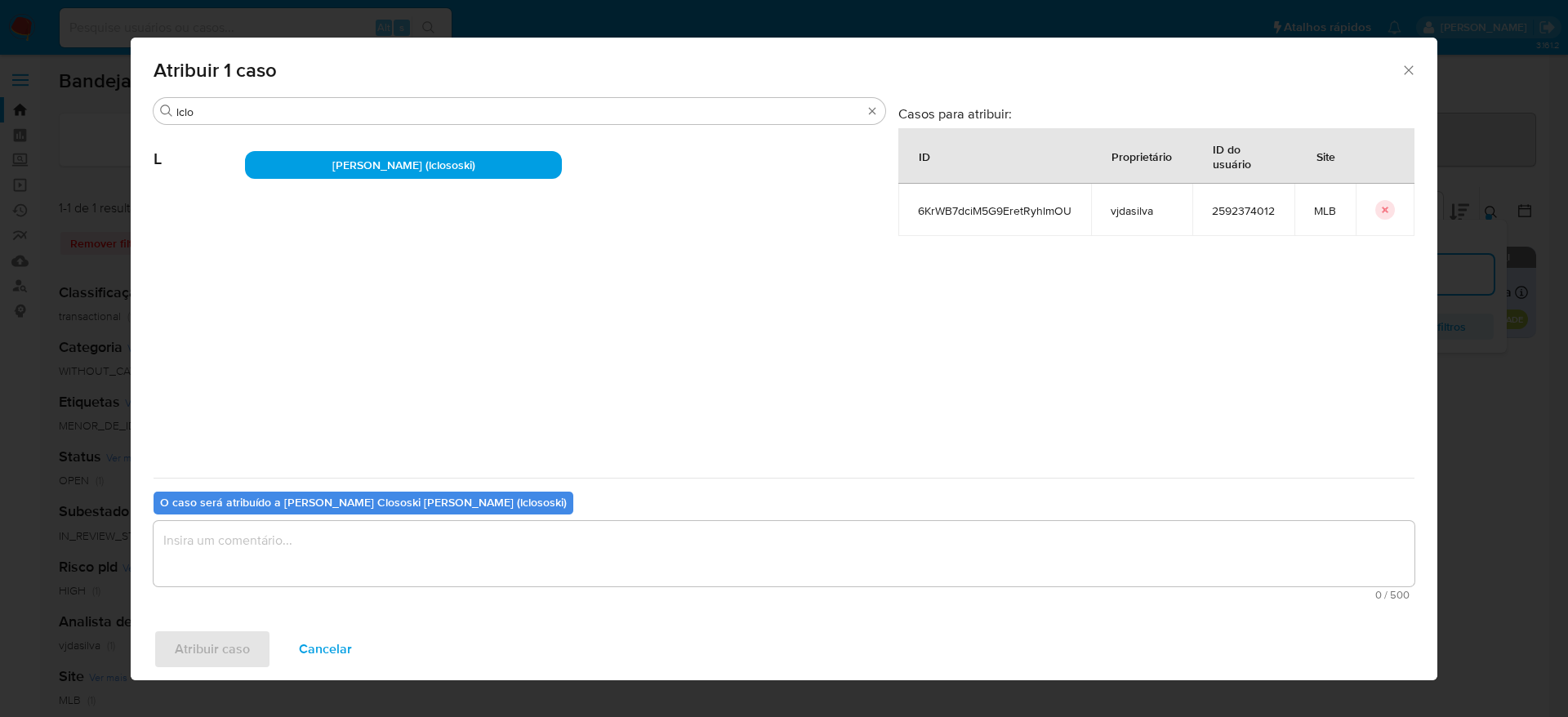
click at [411, 568] on textarea "assign-modal" at bounding box center [784, 553] width 1261 height 66
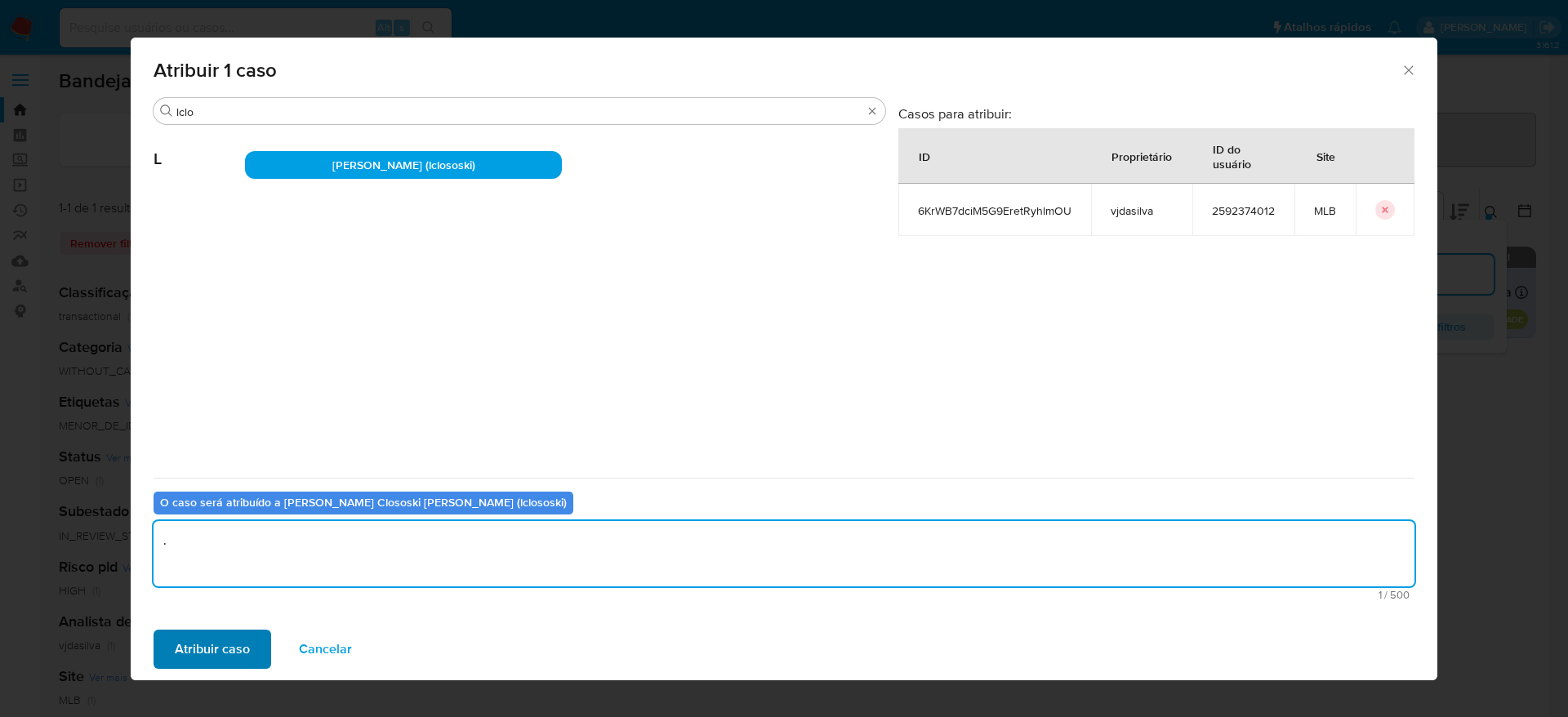
type textarea "."
click at [218, 644] on span "Atribuir caso" at bounding box center [211, 649] width 75 height 36
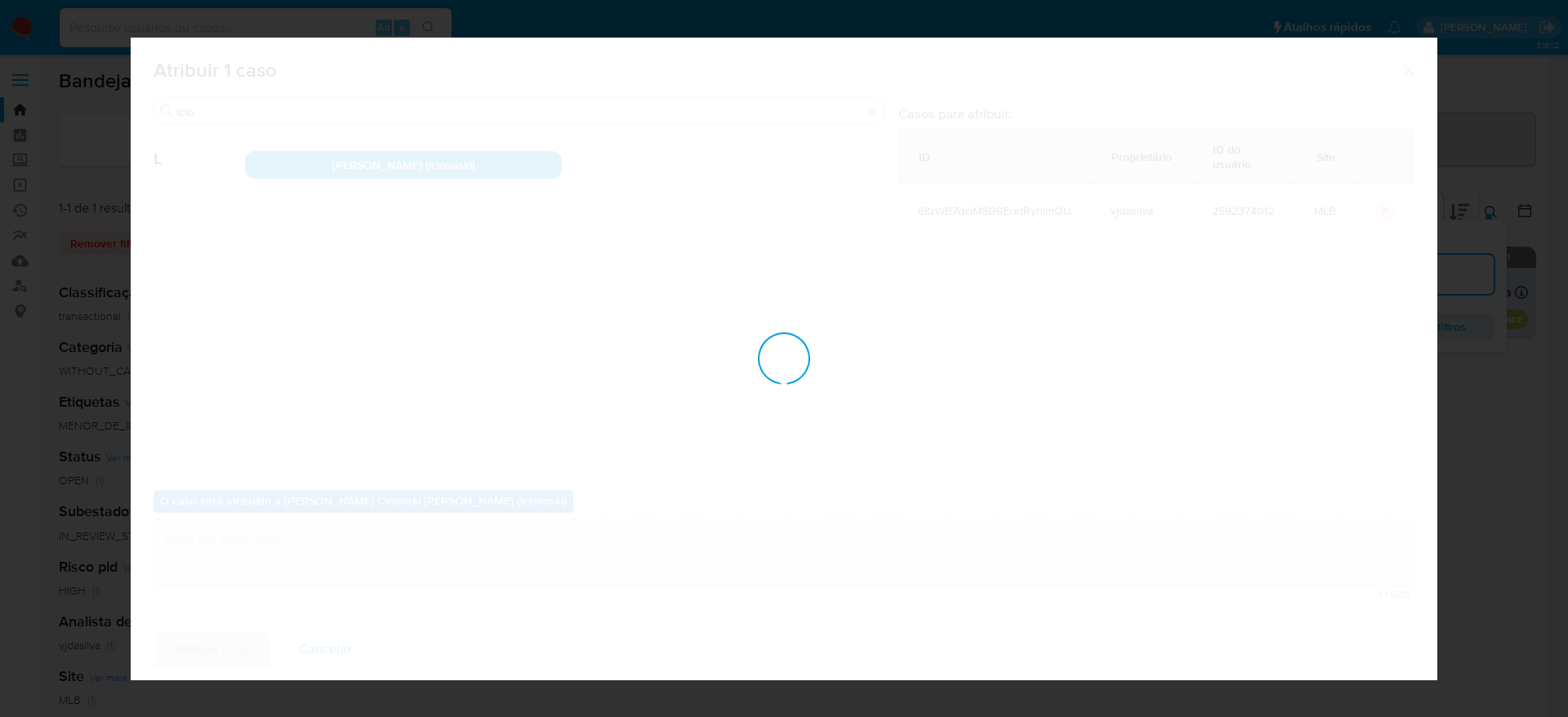
checkbox input "false"
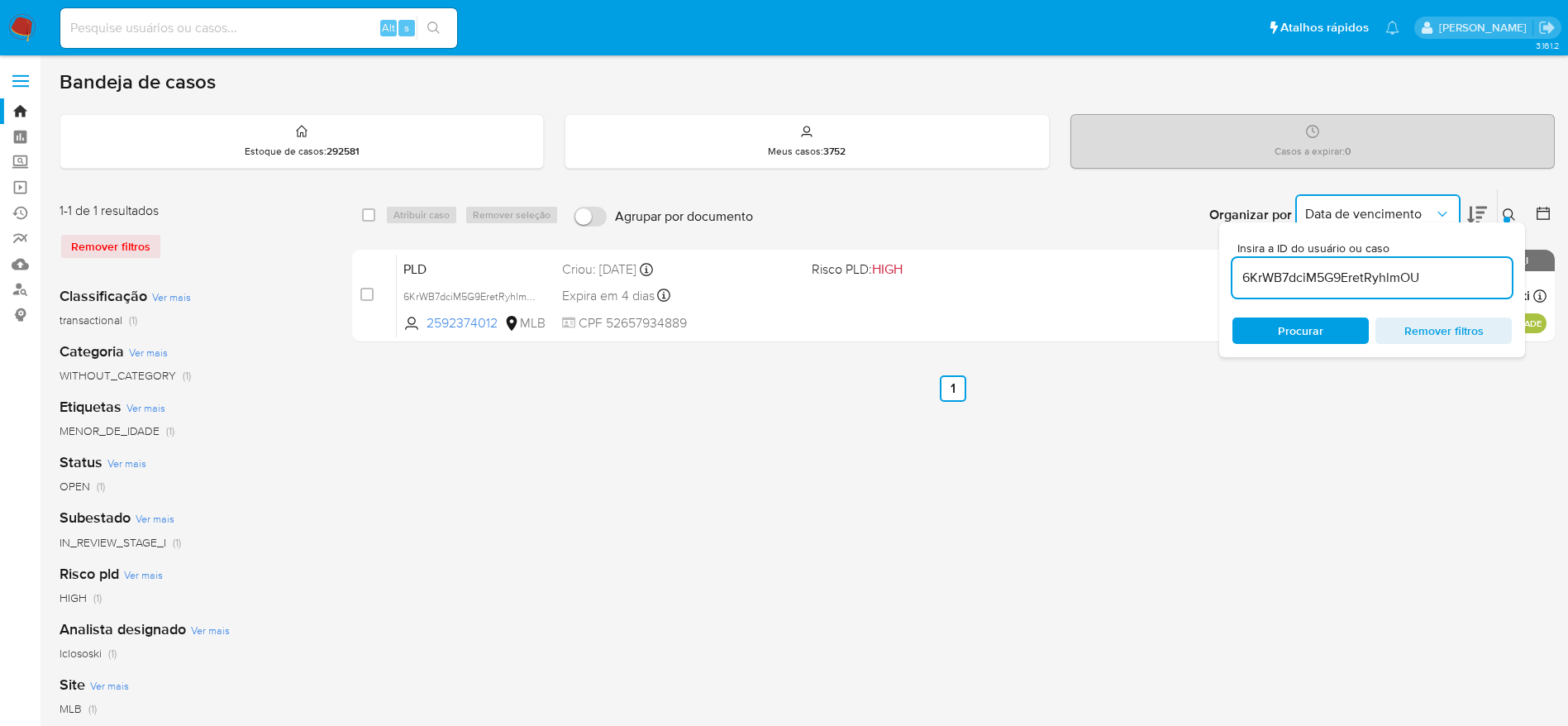
click at [1433, 210] on span "Data de vencimento" at bounding box center [1370, 213] width 129 height 16
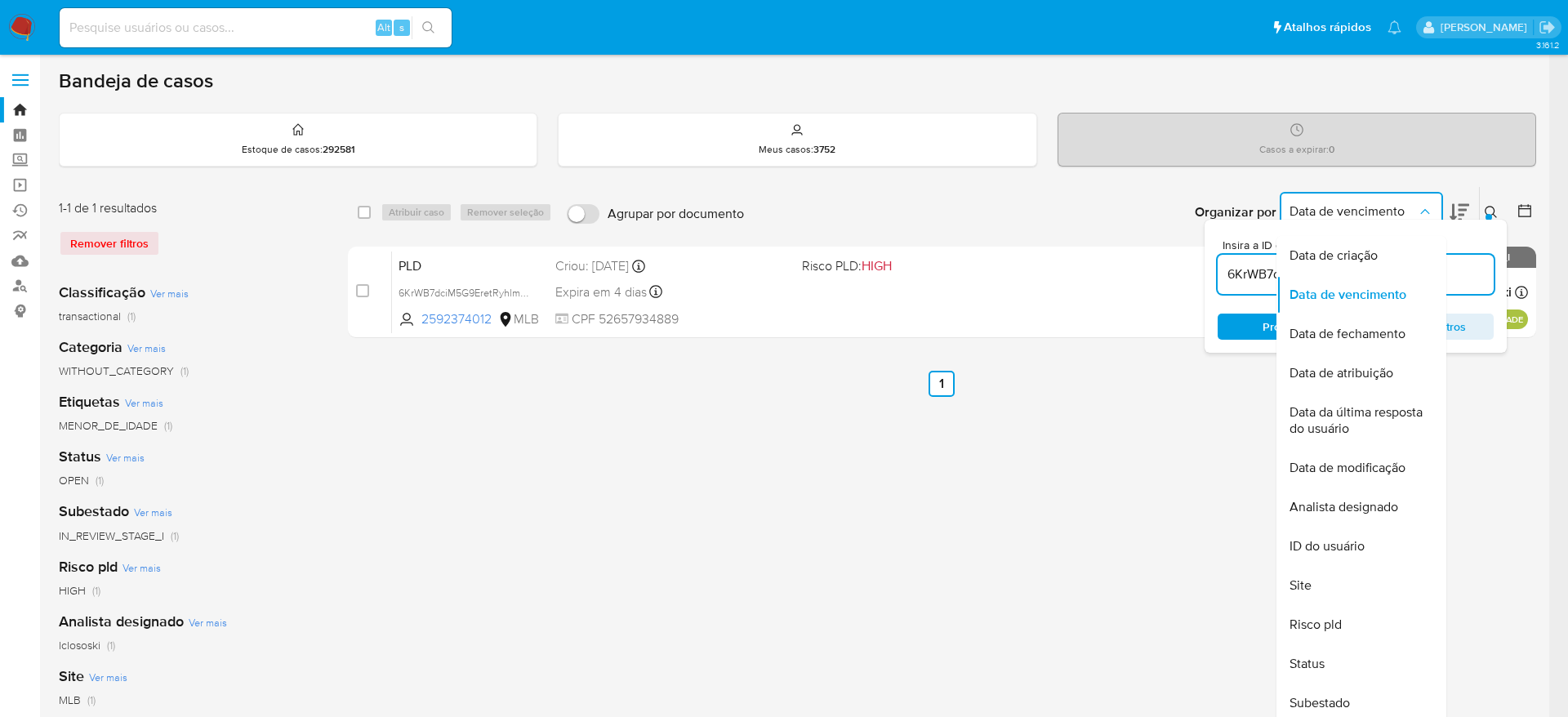
drag, startPoint x: 1418, startPoint y: 203, endPoint x: 1475, endPoint y: 215, distance: 58.2
click at [1420, 203] on icon "Organizar por" at bounding box center [1424, 210] width 16 height 16
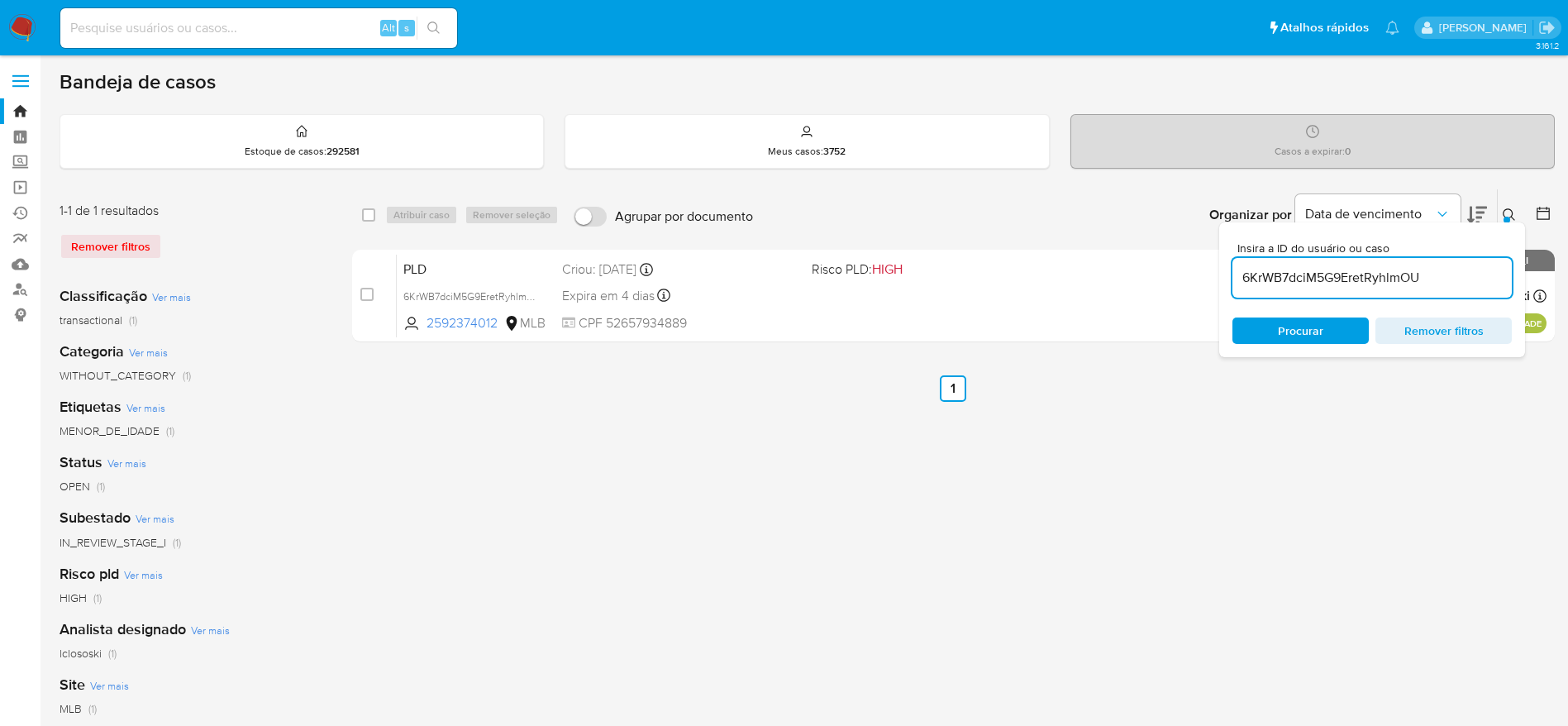
click at [1508, 223] on div "Insira a ID do usuário ou caso 6KrWB7dciM5G9EretRyhlmOU Procurar Remover filtros" at bounding box center [1371, 290] width 306 height 135
click at [1503, 217] on div at bounding box center [1506, 220] width 7 height 7
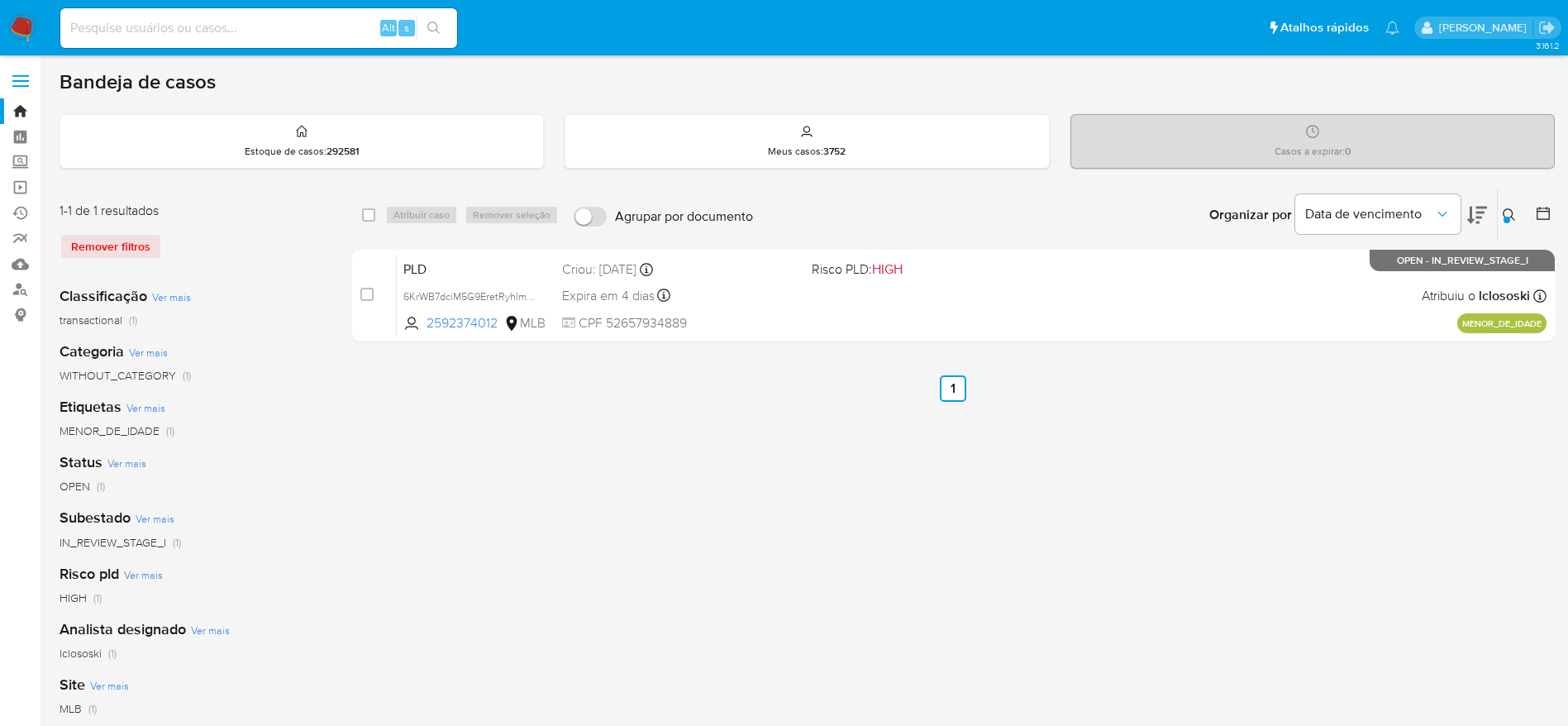
click at [10, 538] on aside "Bandeja Painel Screening Pesquisa em Listas Watchlist Ferramentas Operações em …" at bounding box center [20, 492] width 41 height 983
click at [237, 31] on input at bounding box center [258, 28] width 396 height 21
paste input "xMEeLhApOh0ANwBAuWEgBGja"
type input "xMEeLhApOh0ANwBAuWEgBGja"
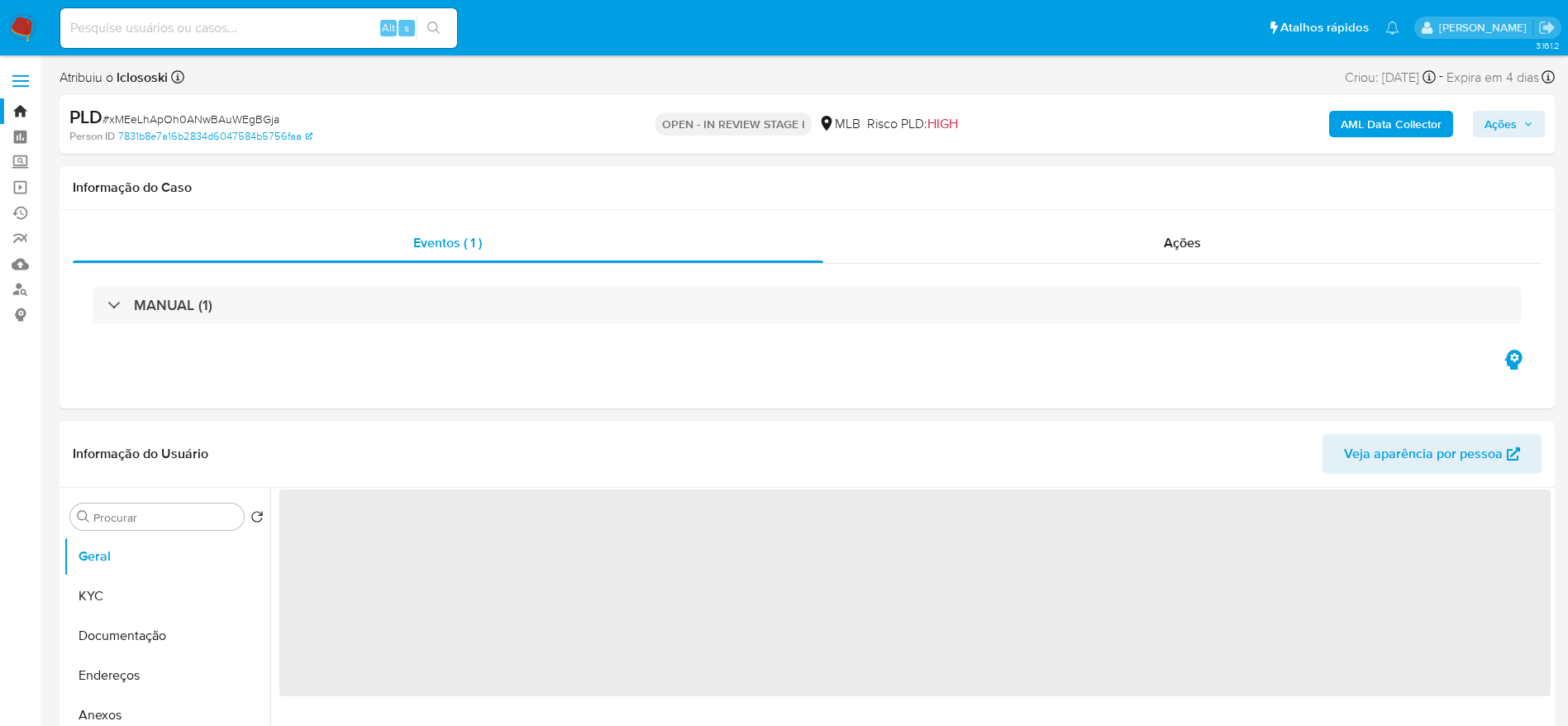
select select "10"
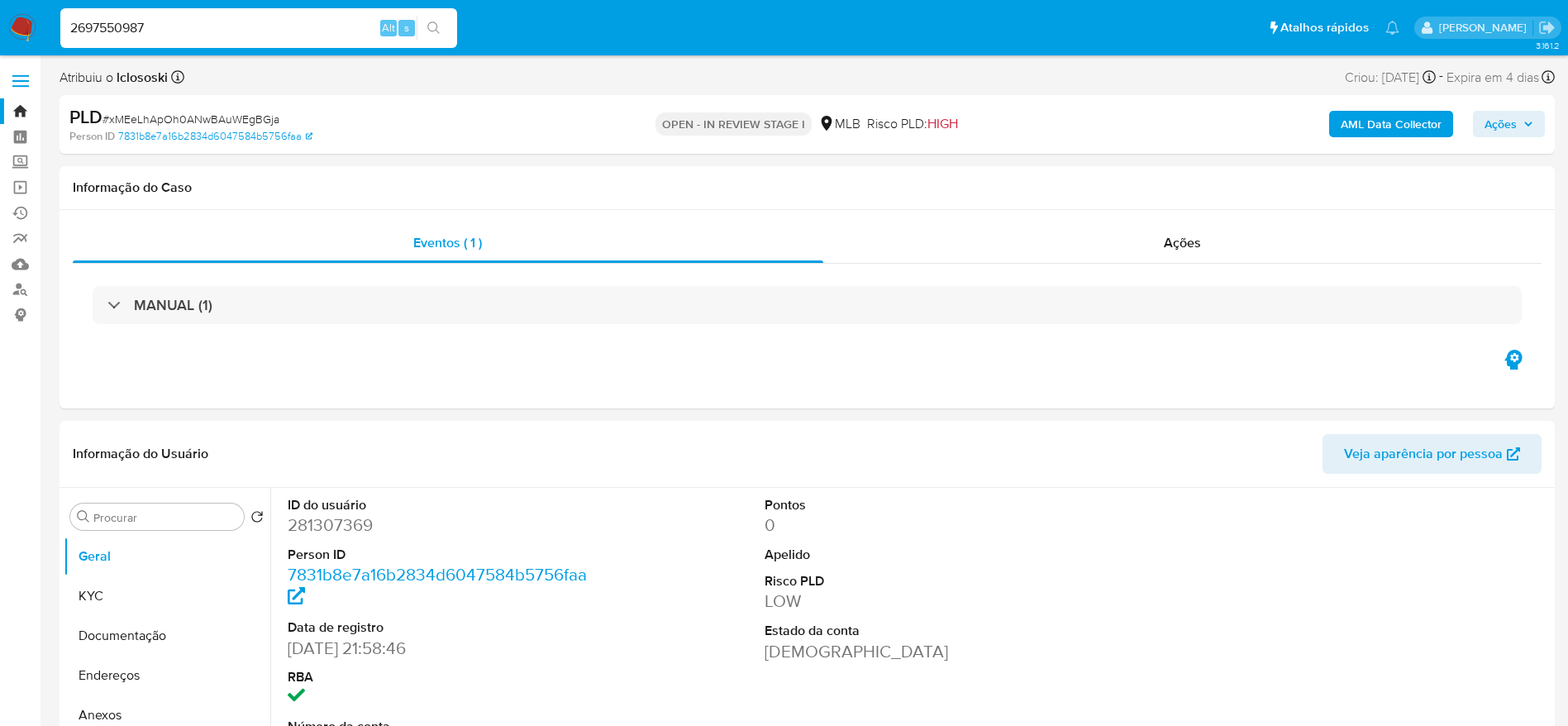
select select "10"
type input "2697550987"
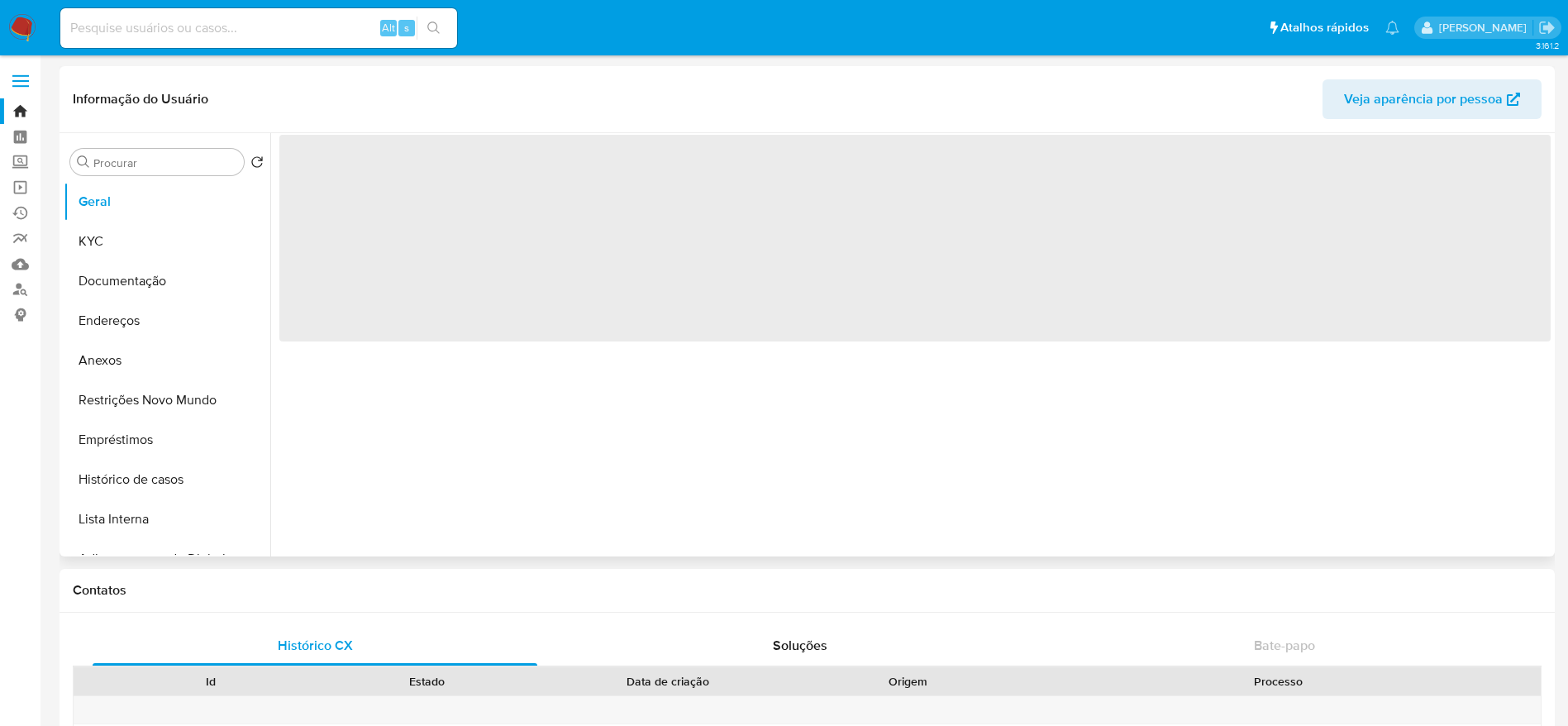
select select "10"
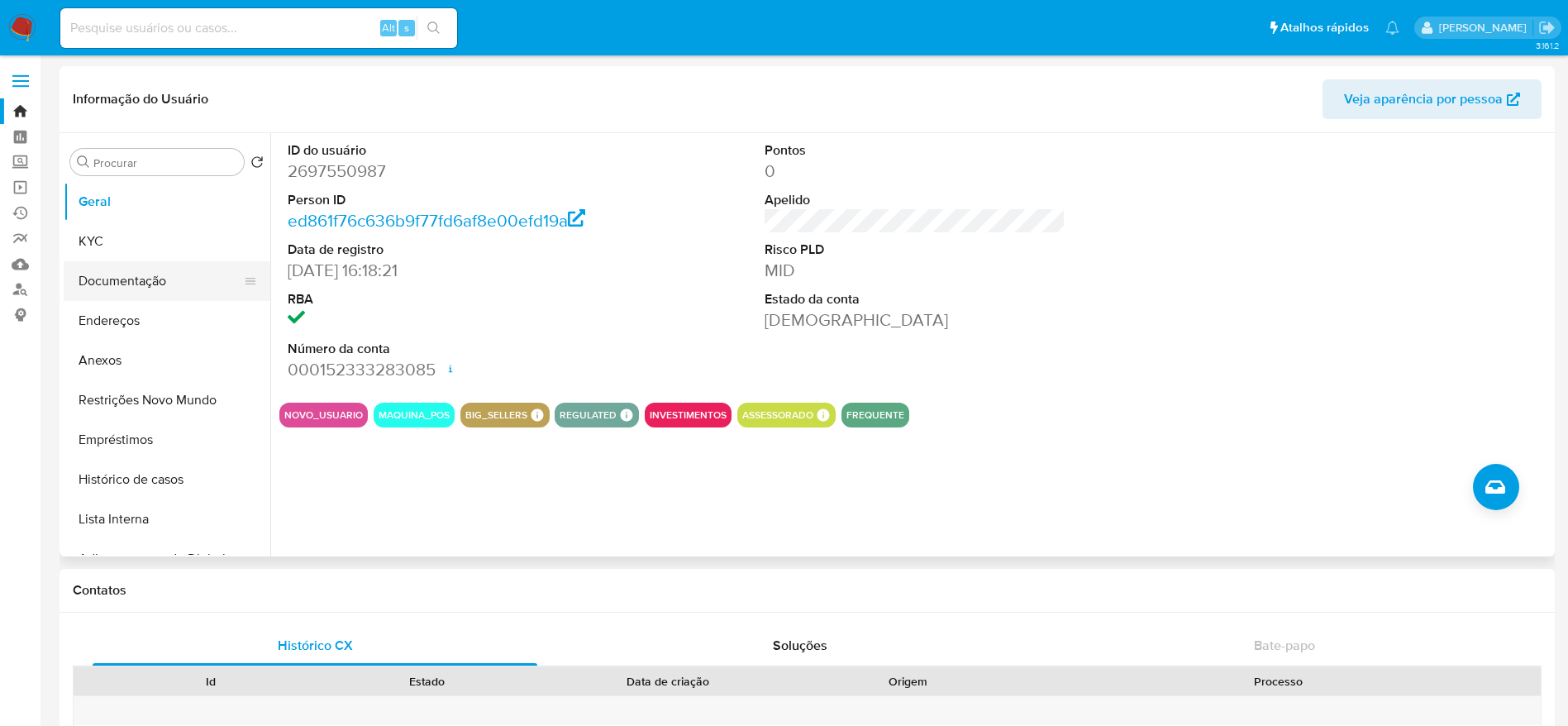
click at [131, 264] on button "Documentação" at bounding box center [160, 281] width 194 height 40
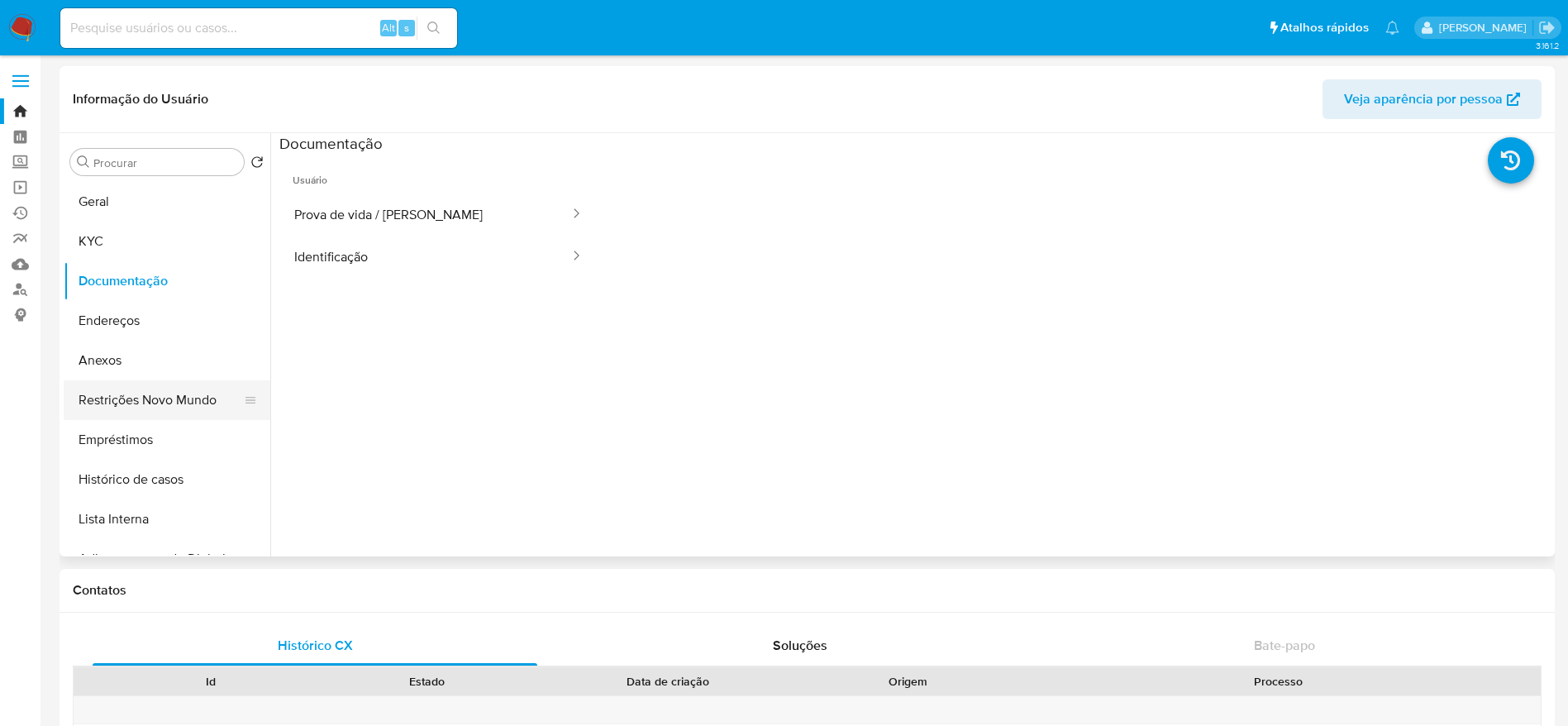
click at [153, 405] on button "Restrições Novo Mundo" at bounding box center [160, 399] width 194 height 40
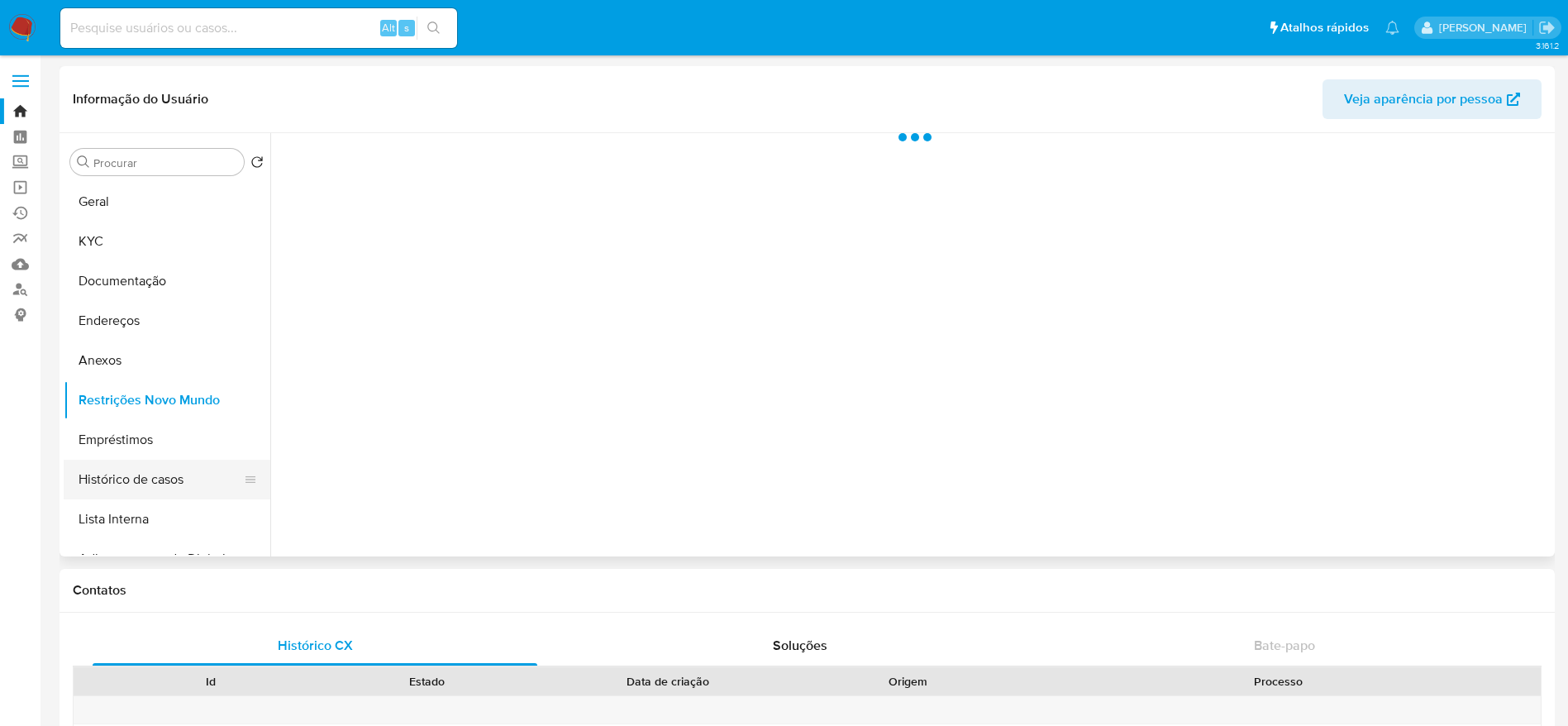
click at [157, 475] on button "Histórico de casos" at bounding box center [160, 479] width 194 height 40
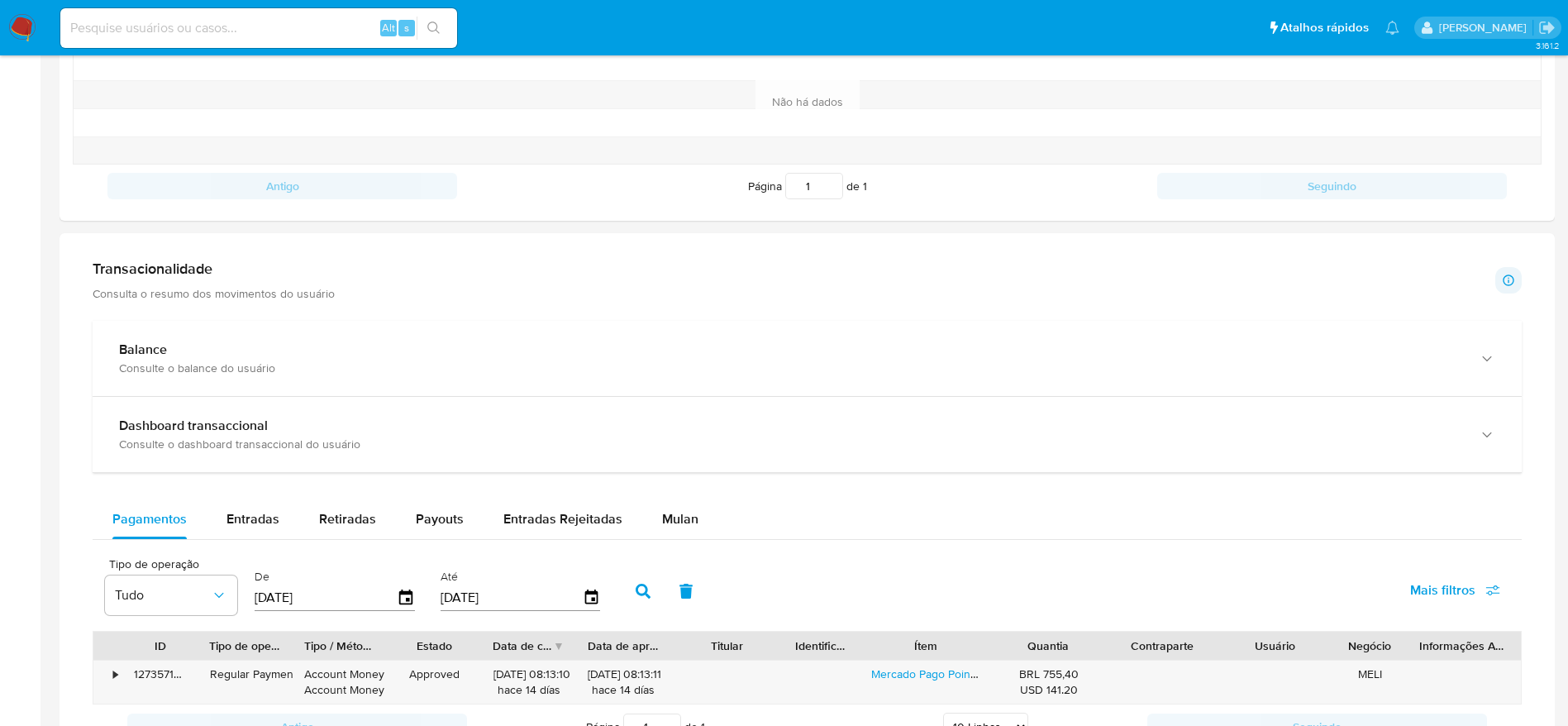
scroll to position [744, 0]
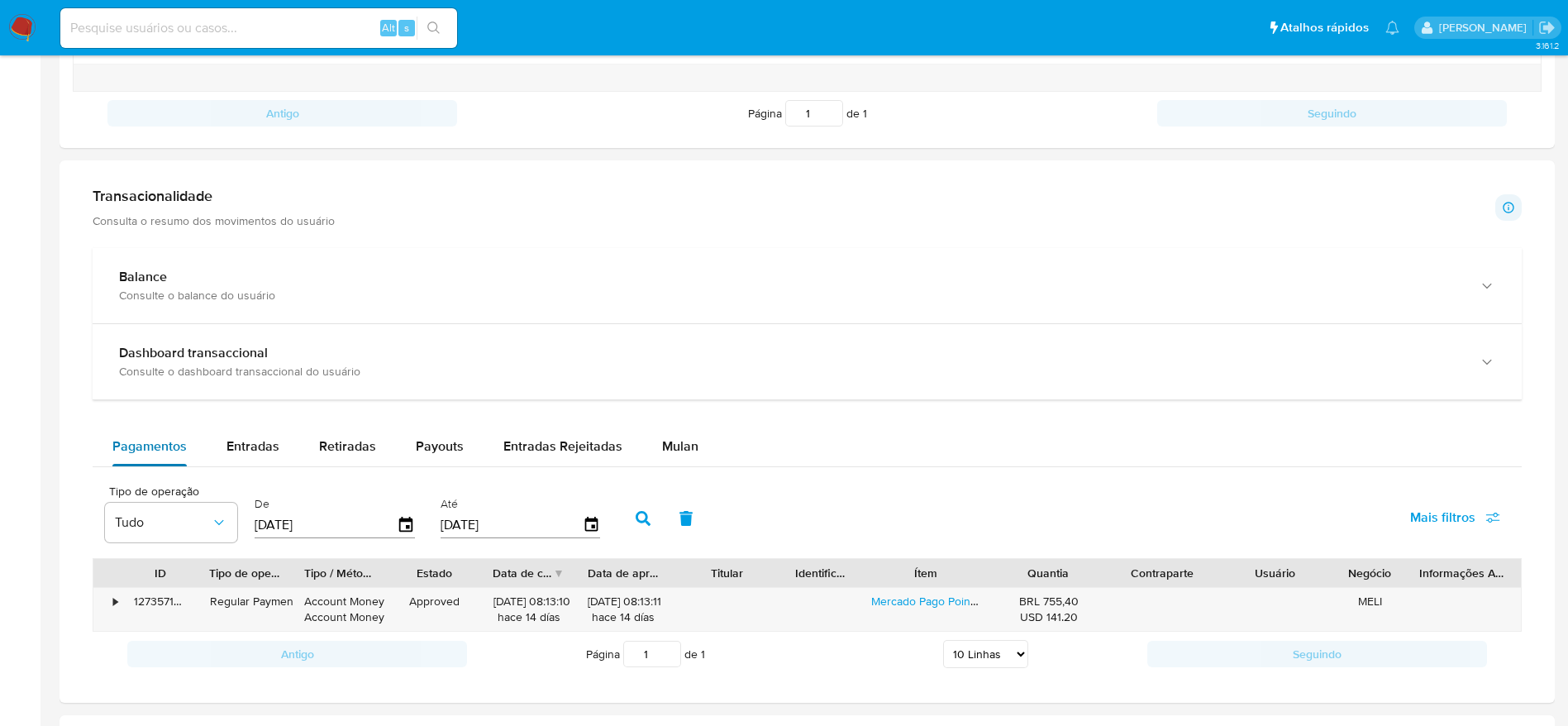
click at [266, 438] on span "Entradas" at bounding box center [253, 446] width 53 height 19
select select "10"
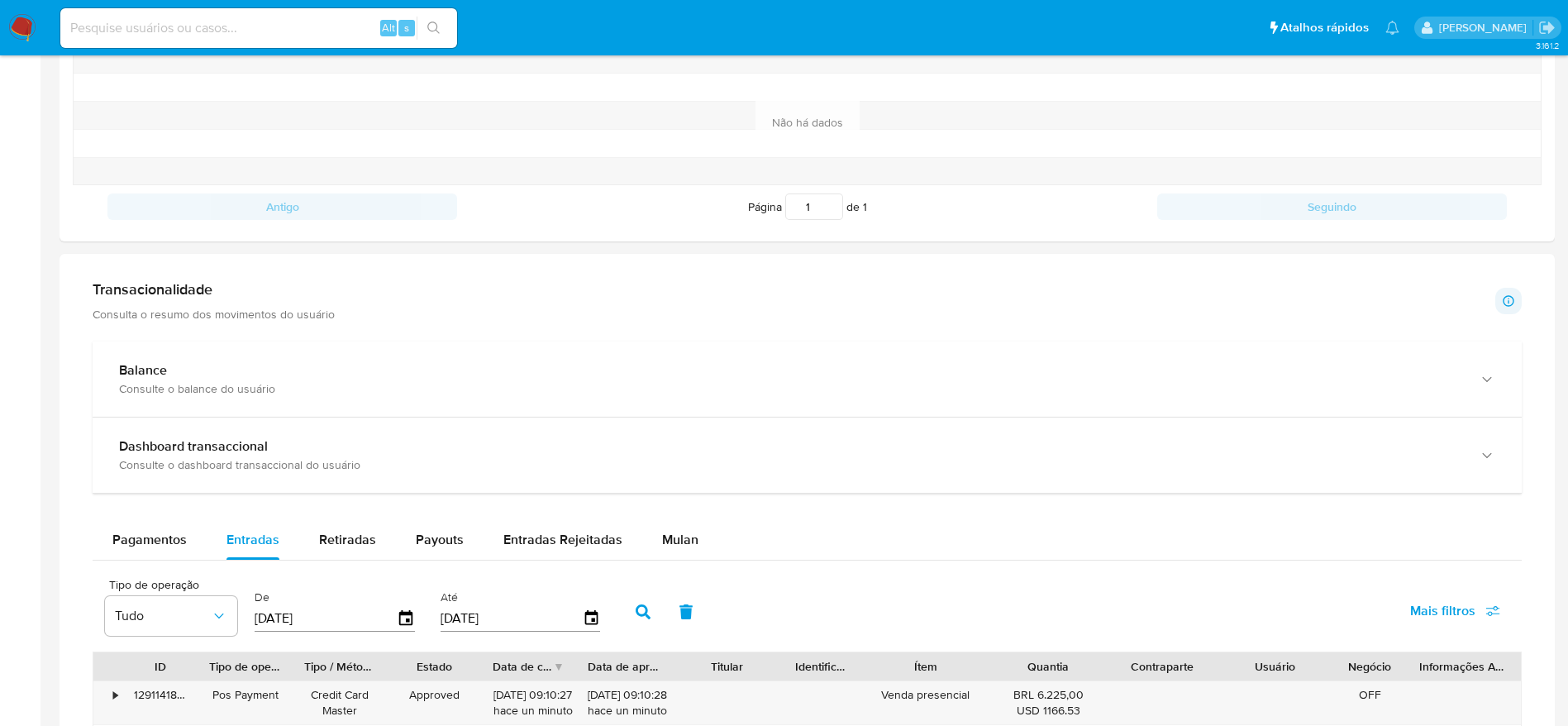
scroll to position [620, 0]
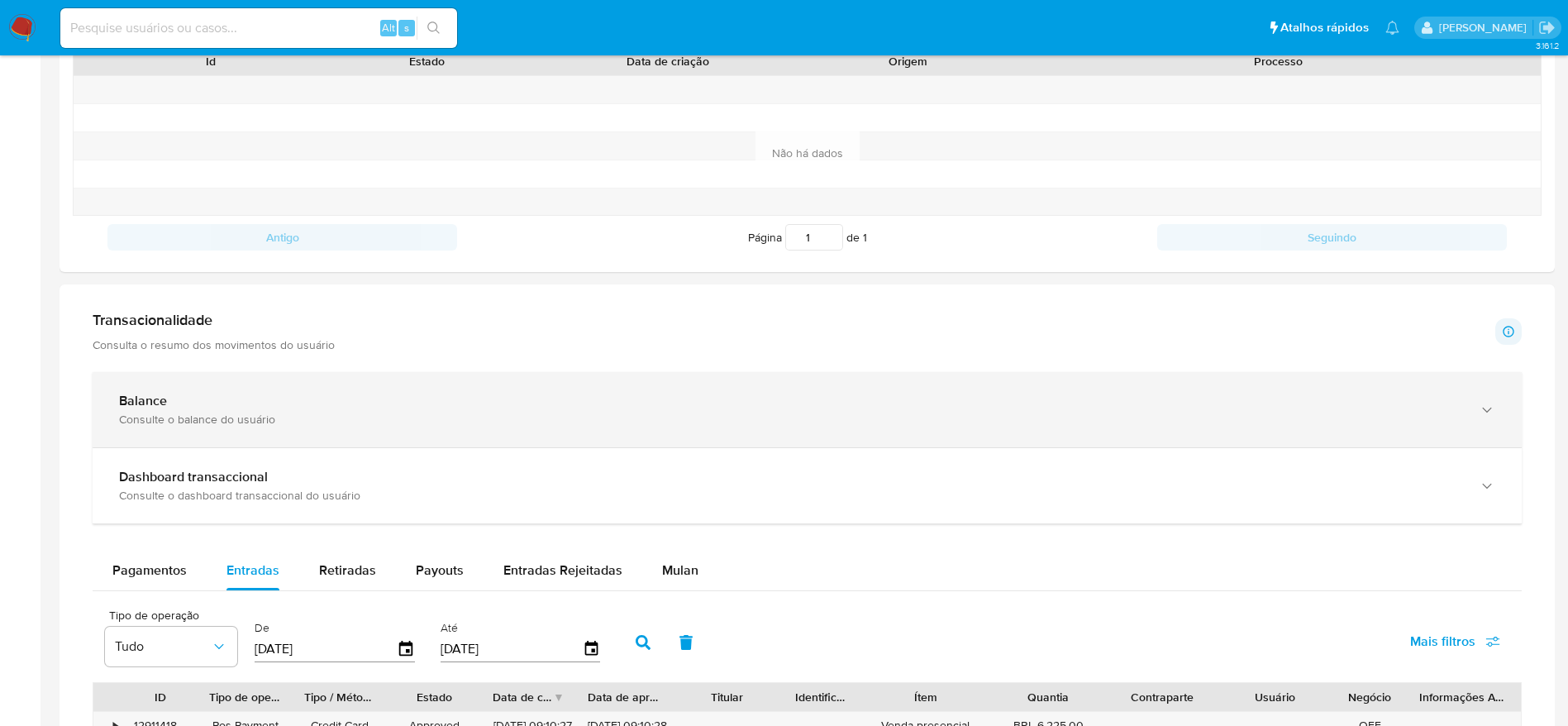
click at [1483, 409] on icon "button" at bounding box center [1487, 410] width 16 height 16
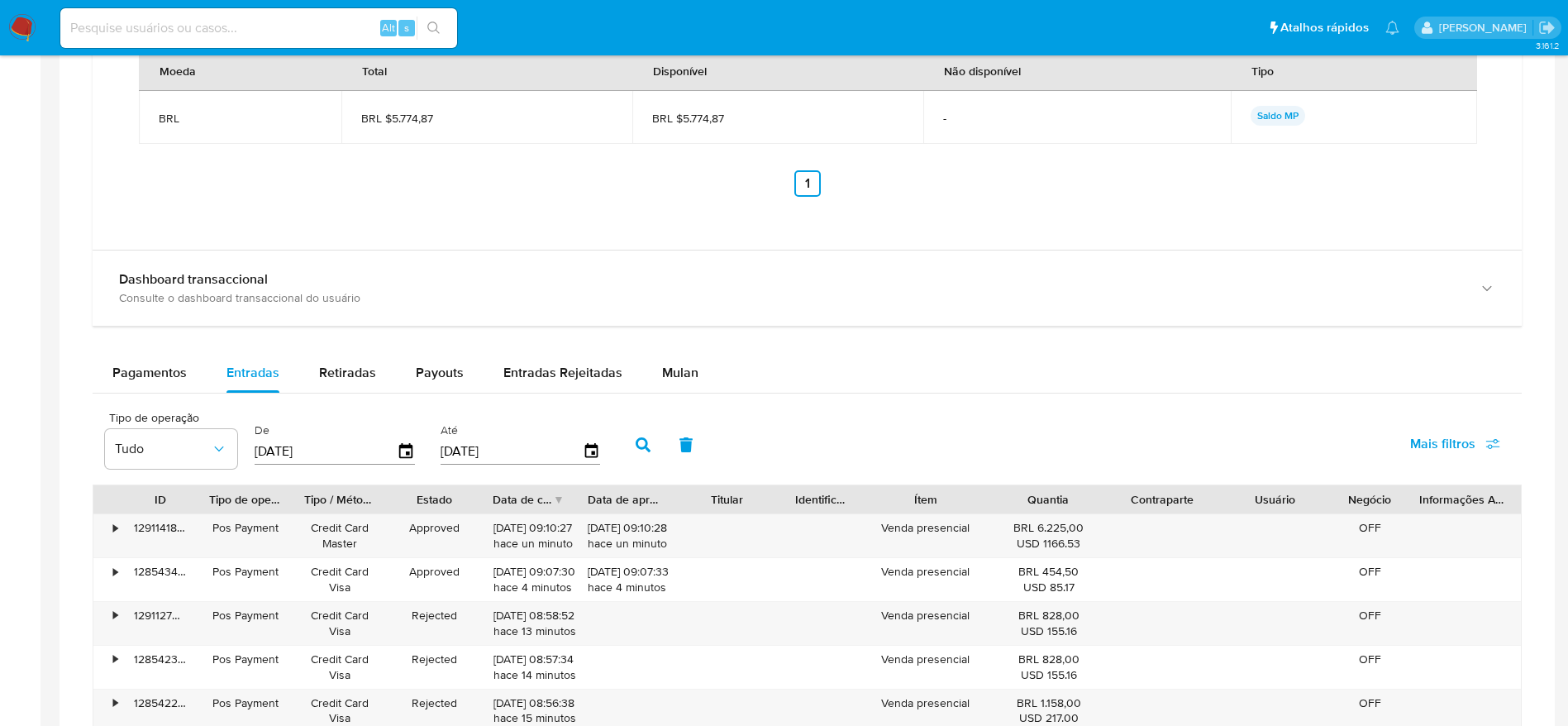
scroll to position [1240, 0]
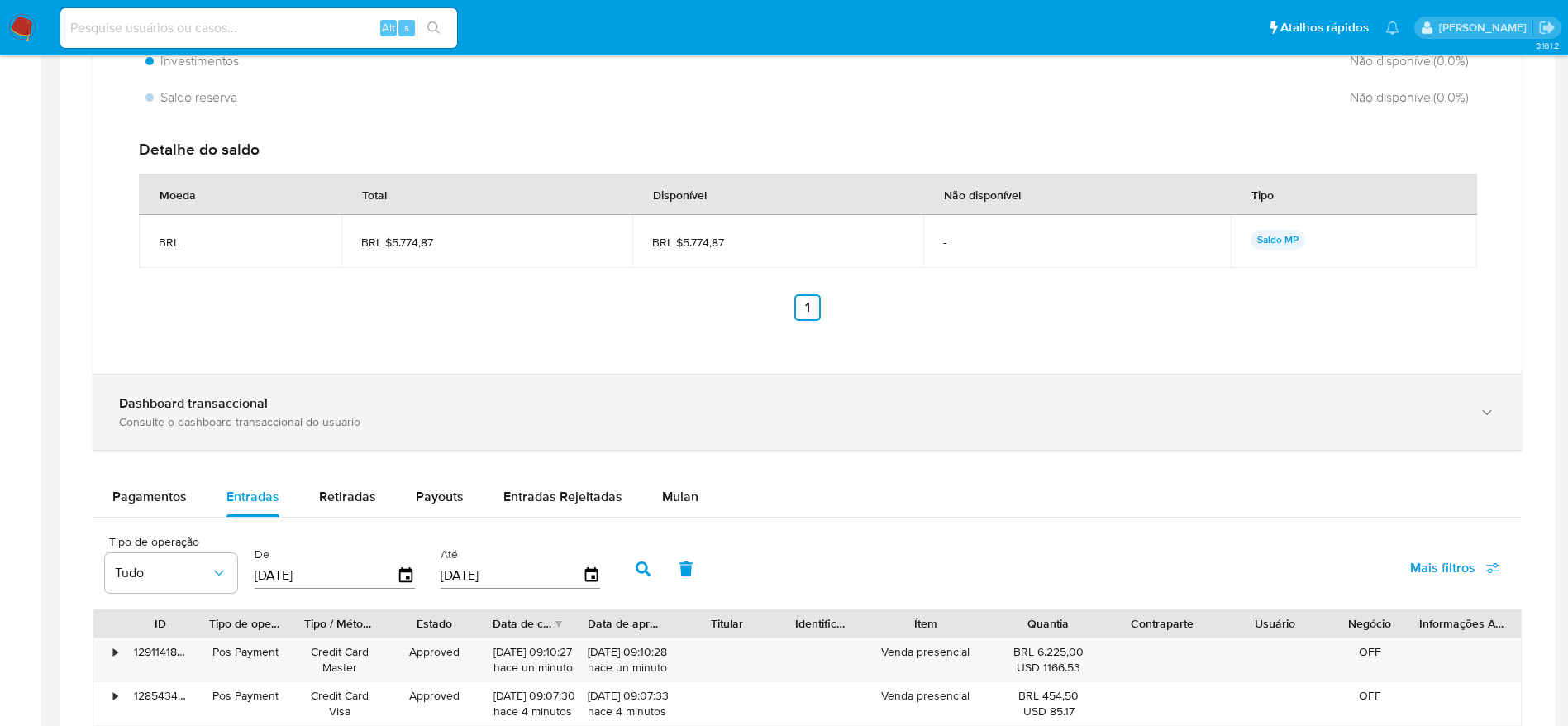
click at [1468, 414] on div "Dashboard transaccional Consulte o dashboard transaccional do usuário" at bounding box center [807, 412] width 1429 height 75
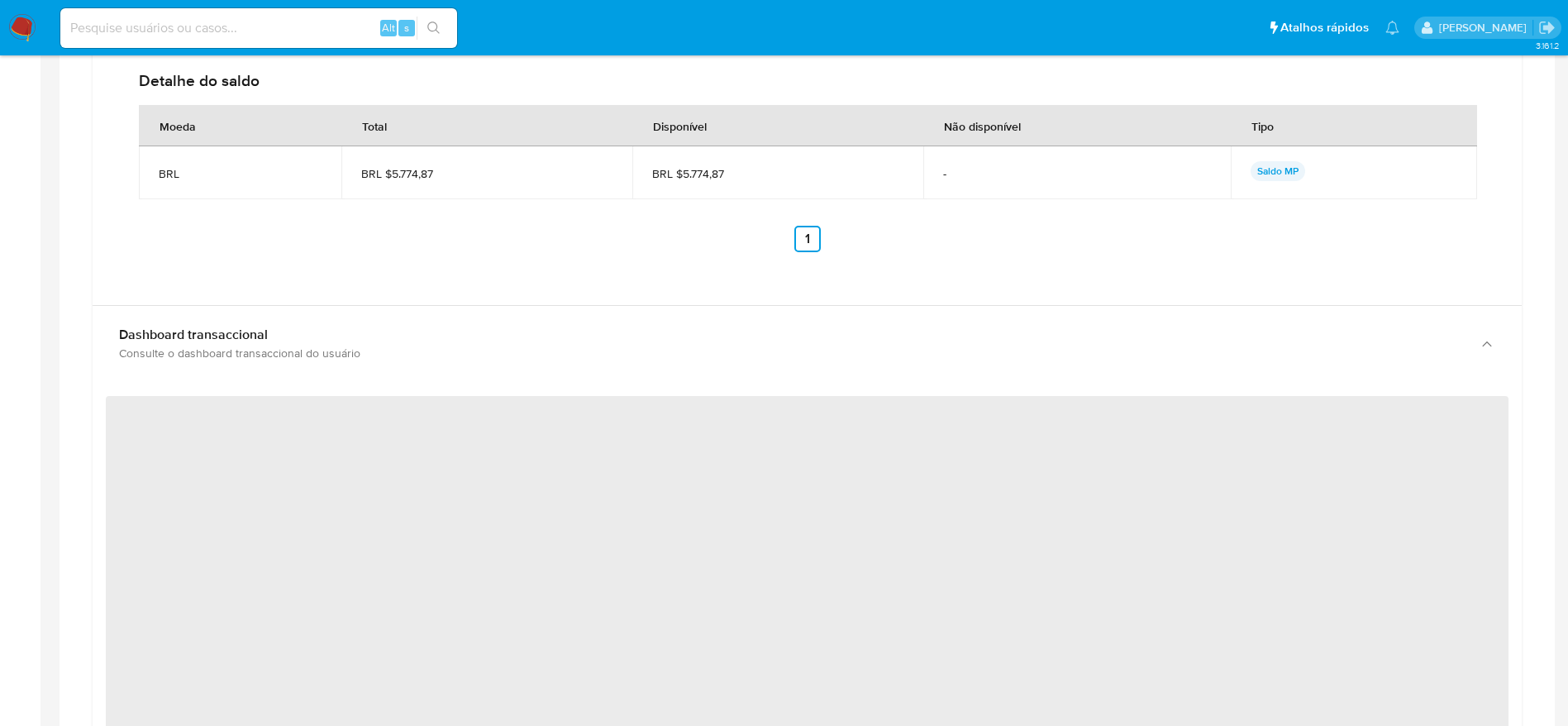
scroll to position [1488, 0]
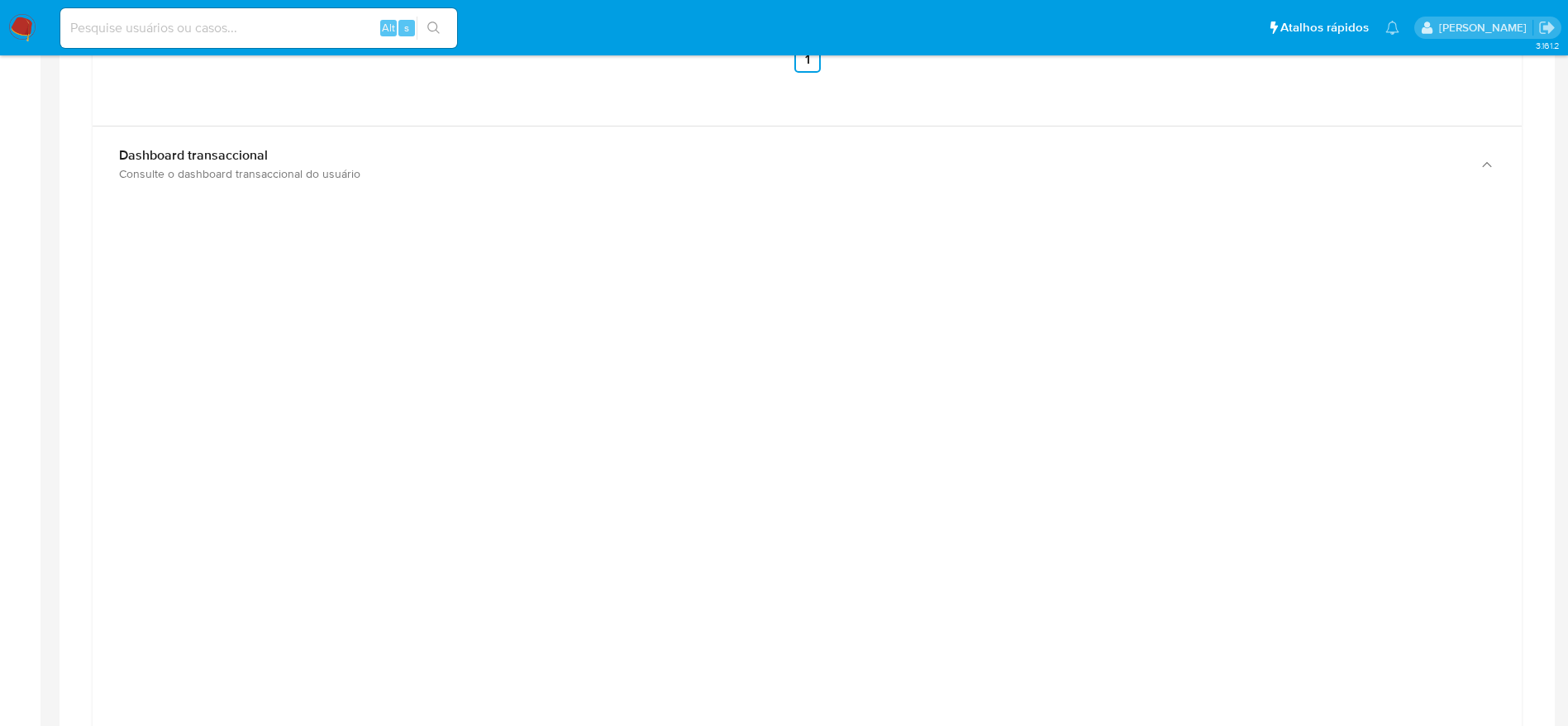
click at [0, 502] on aside "Bandeja Painel Screening Pesquisa em Listas Watchlist Ferramentas Operações em …" at bounding box center [20, 266] width 41 height 3509
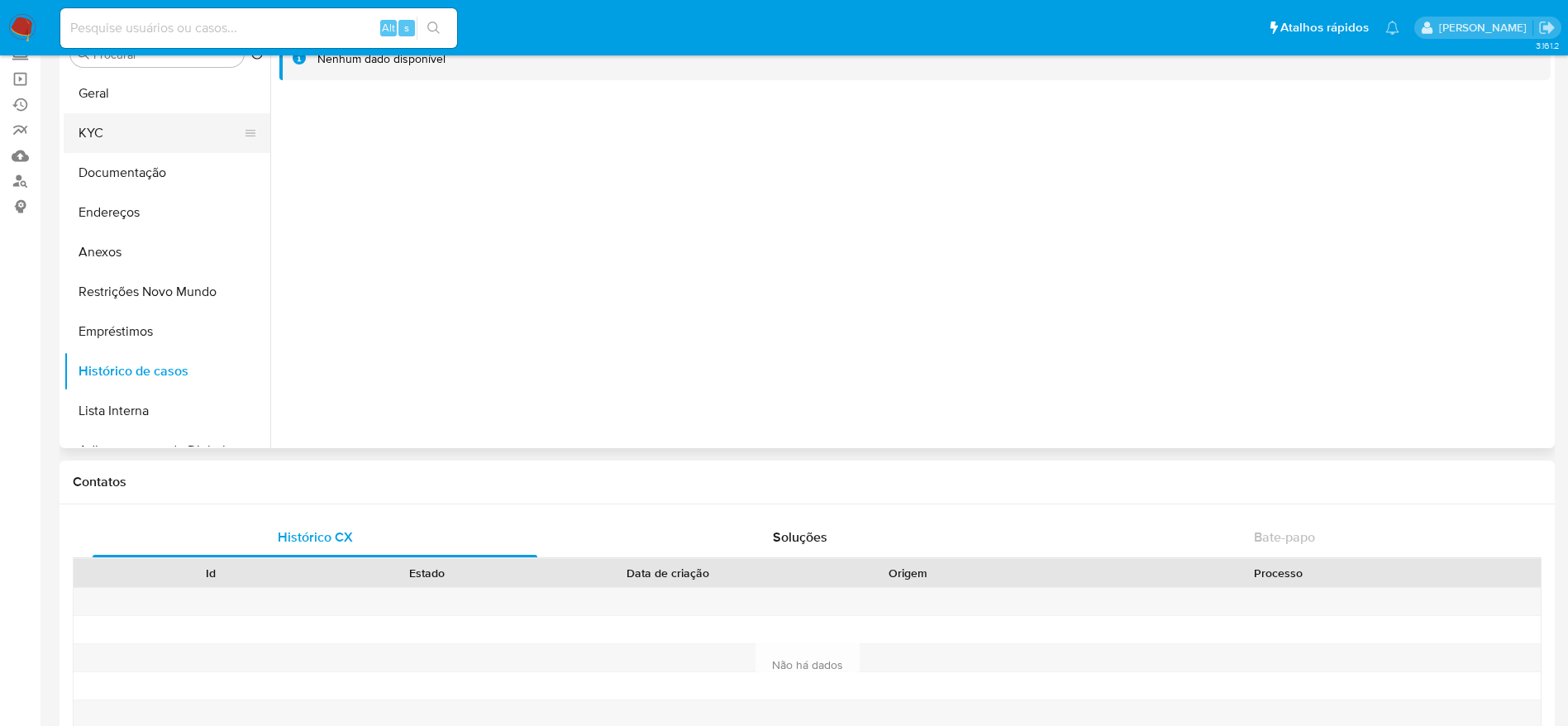
scroll to position [0, 0]
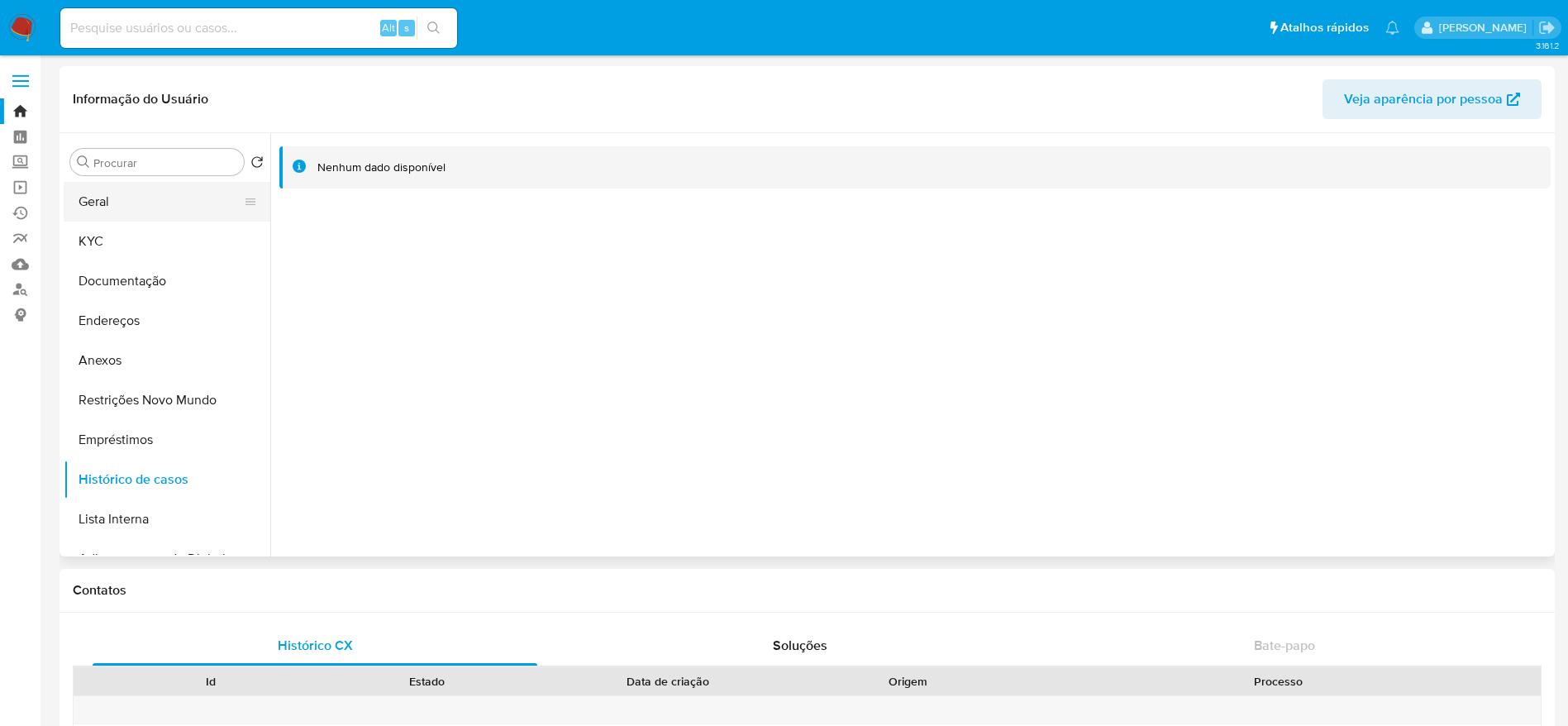
click at [116, 189] on button "Geral" at bounding box center [160, 202] width 194 height 40
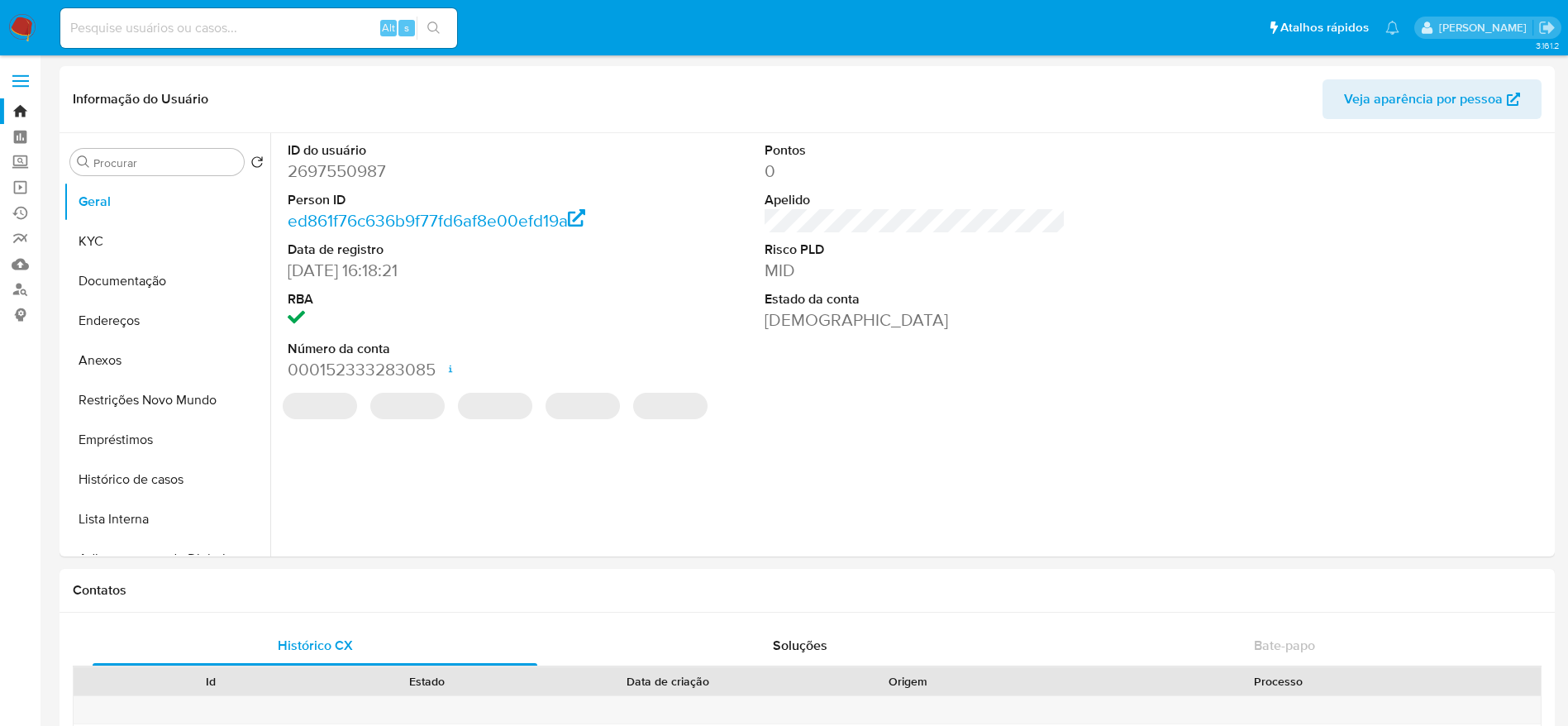
click at [377, 168] on dd "2697550987" at bounding box center [438, 171] width 302 height 23
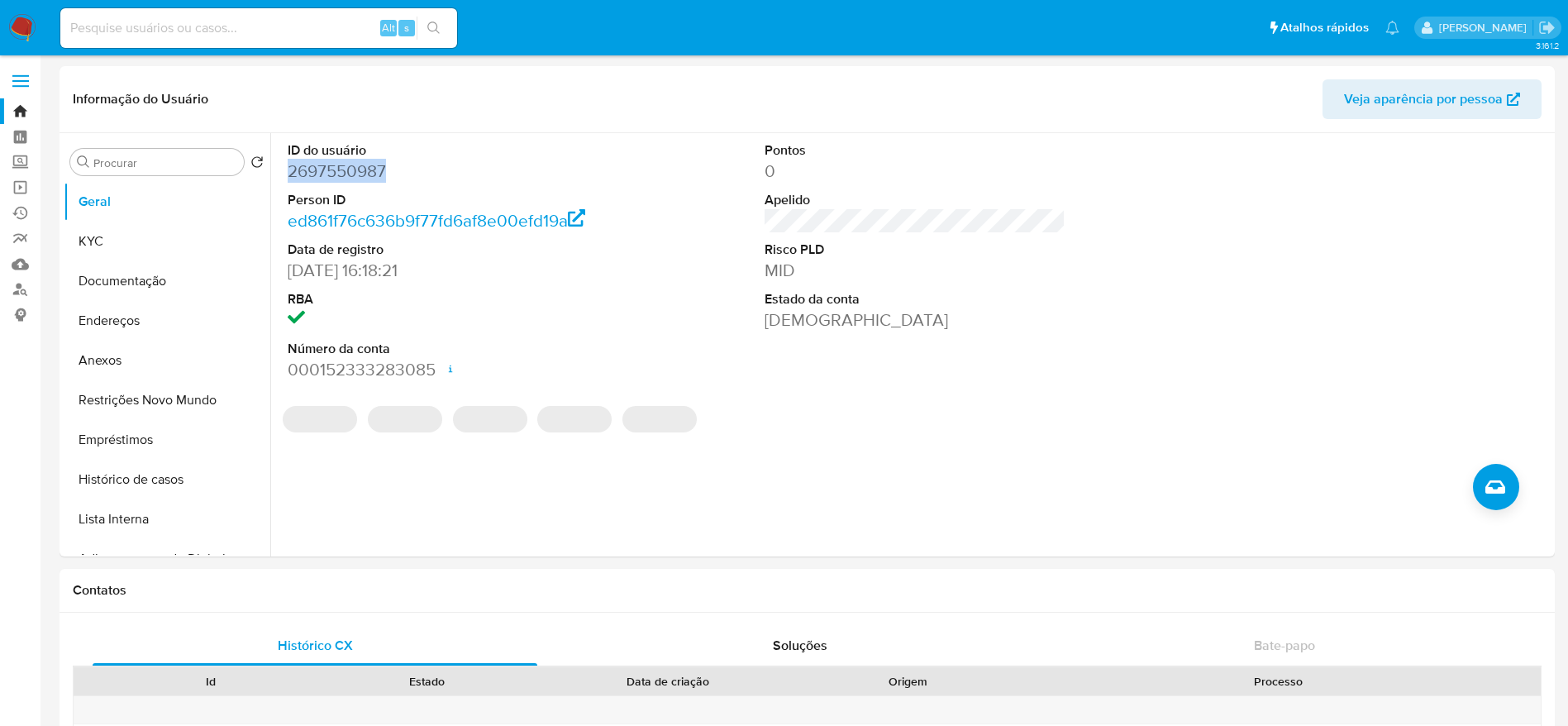
copy dd "2697550987"
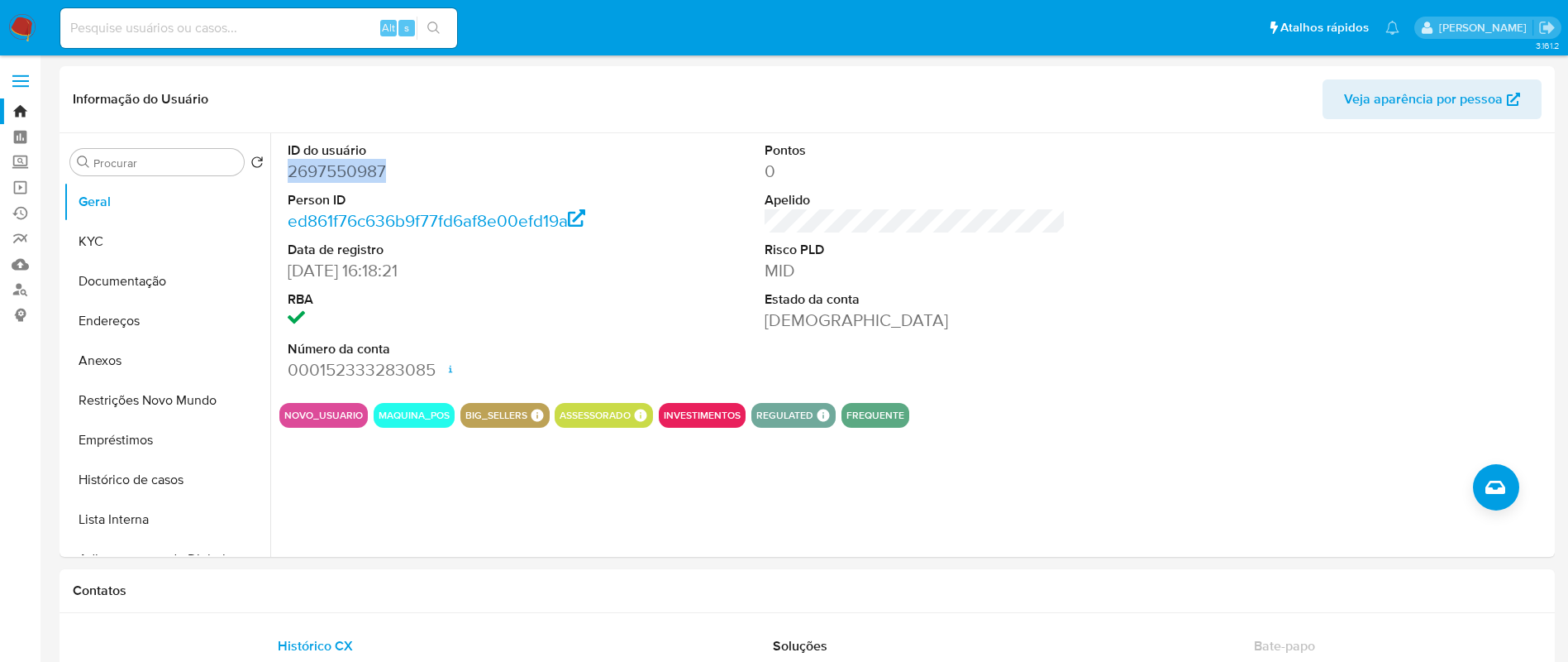
click at [338, 179] on dd "2697550987" at bounding box center [438, 171] width 302 height 23
click at [334, 175] on dd "2697550987" at bounding box center [438, 171] width 302 height 23
copy dd "2697550987"
